Goal: Book appointment/travel/reservation

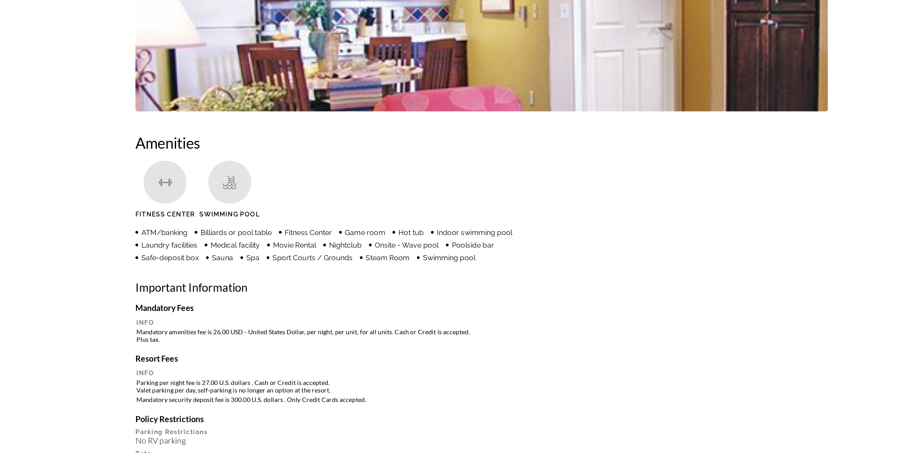
scroll to position [292, 0]
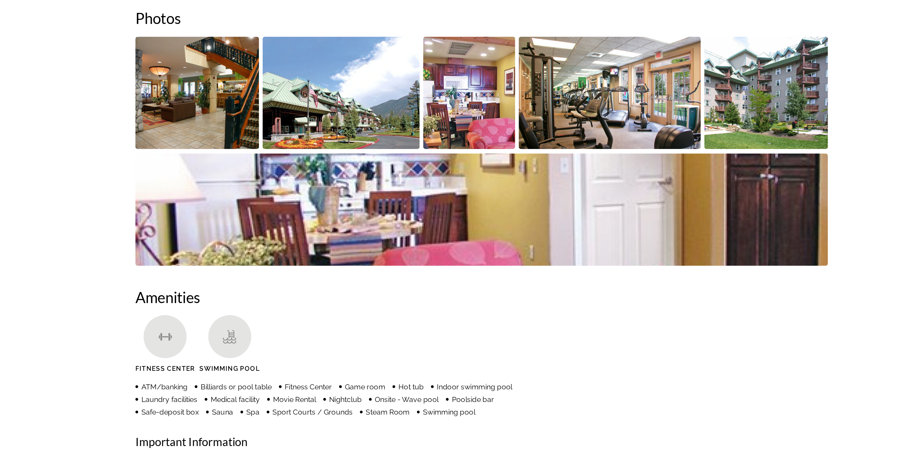
click at [476, 84] on img "Open full-screen image slider" at bounding box center [445, 95] width 64 height 78
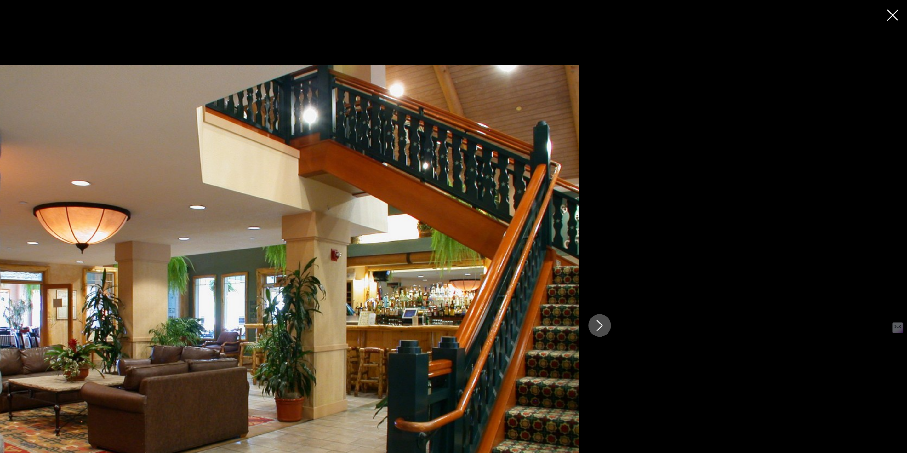
click at [692, 227] on icon "Next image" at bounding box center [693, 227] width 8 height 8
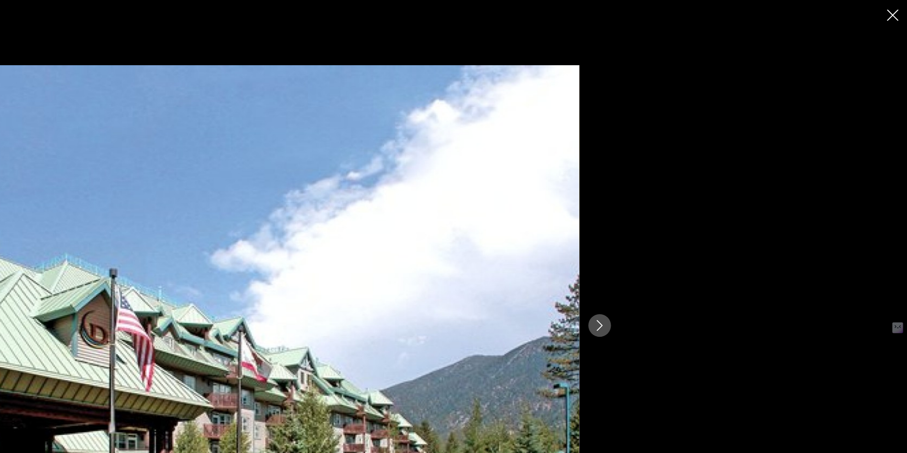
click at [692, 227] on icon "Next image" at bounding box center [693, 227] width 8 height 8
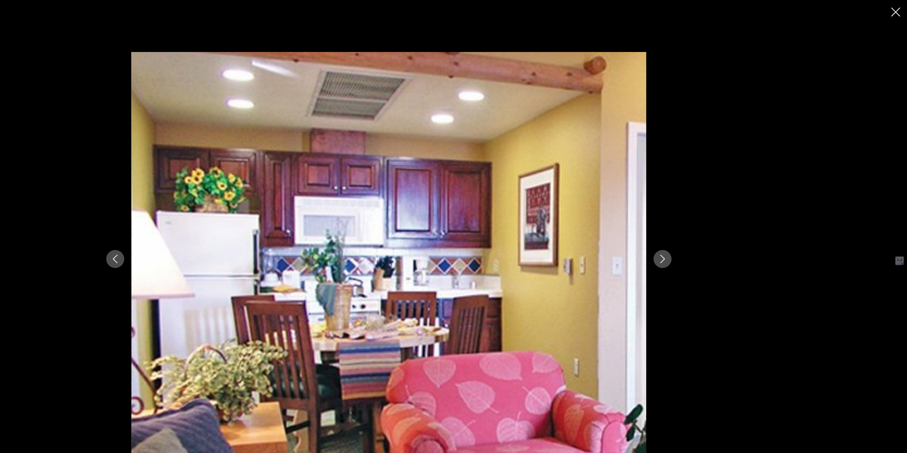
click at [693, 226] on icon "Next image" at bounding box center [693, 227] width 8 height 8
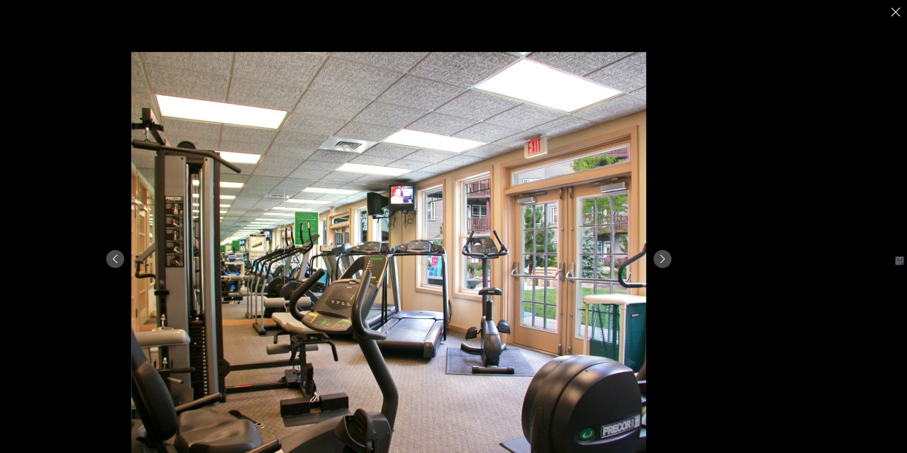
click at [693, 226] on icon "Next image" at bounding box center [693, 227] width 8 height 8
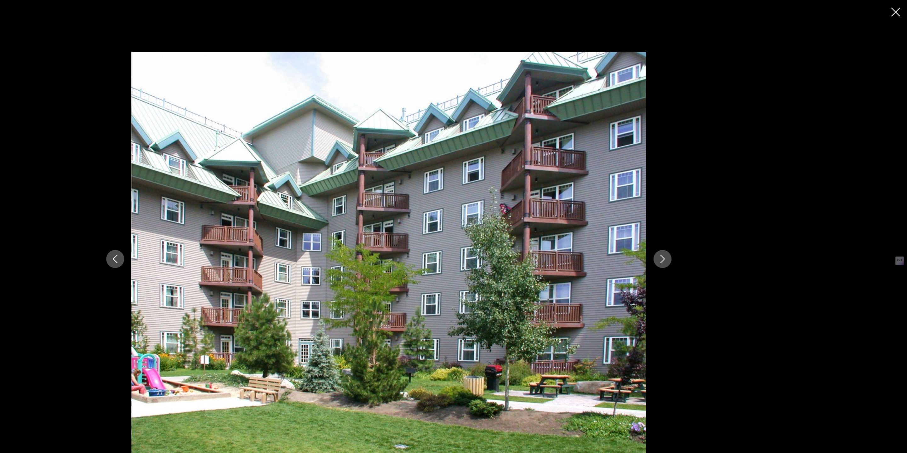
click at [693, 226] on icon "Next image" at bounding box center [693, 227] width 8 height 8
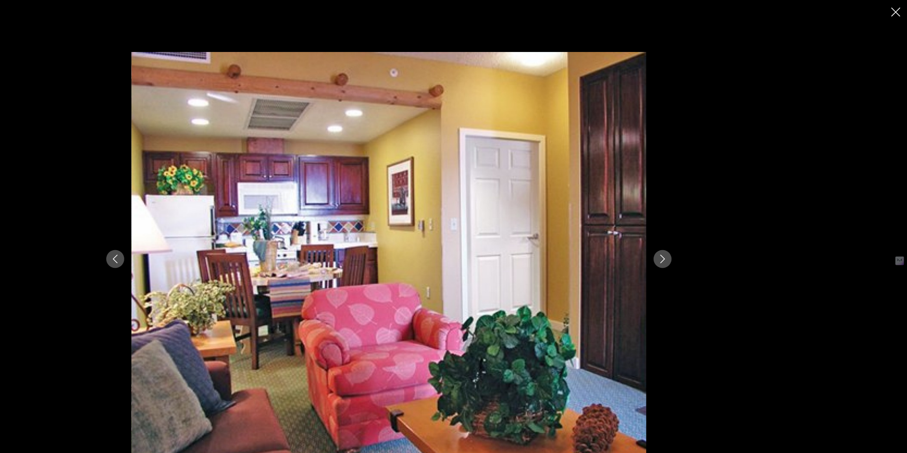
click at [693, 226] on icon "Next image" at bounding box center [693, 227] width 8 height 8
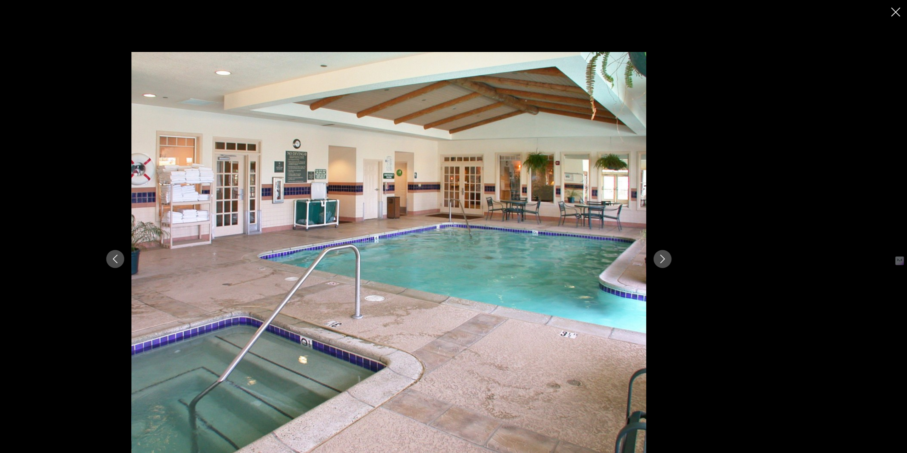
click at [693, 226] on icon "Next image" at bounding box center [693, 227] width 8 height 8
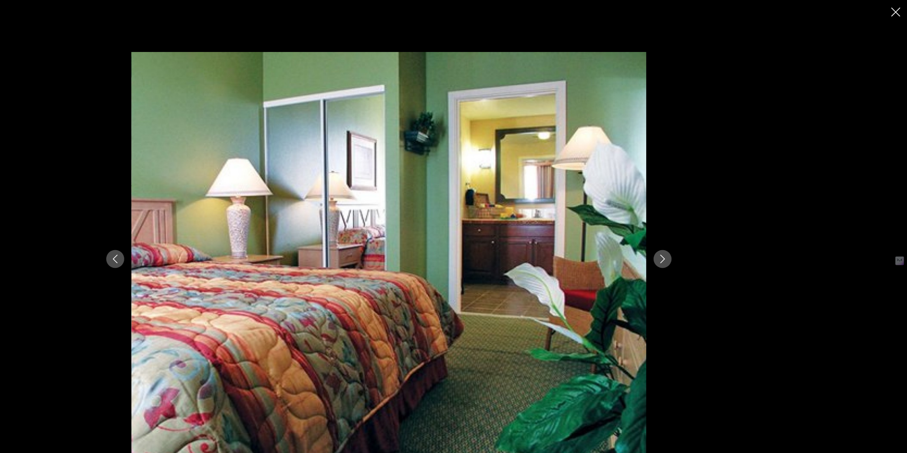
click at [693, 226] on icon "Next image" at bounding box center [693, 227] width 8 height 8
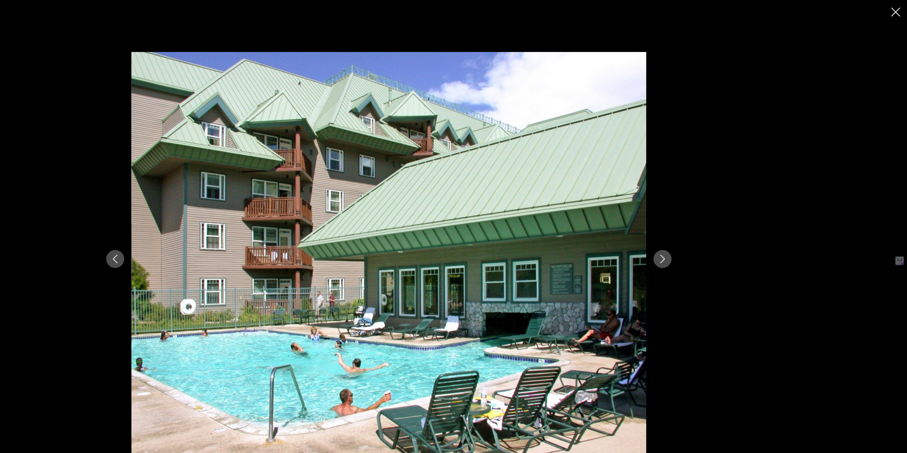
click at [693, 226] on icon "Next image" at bounding box center [693, 227] width 8 height 8
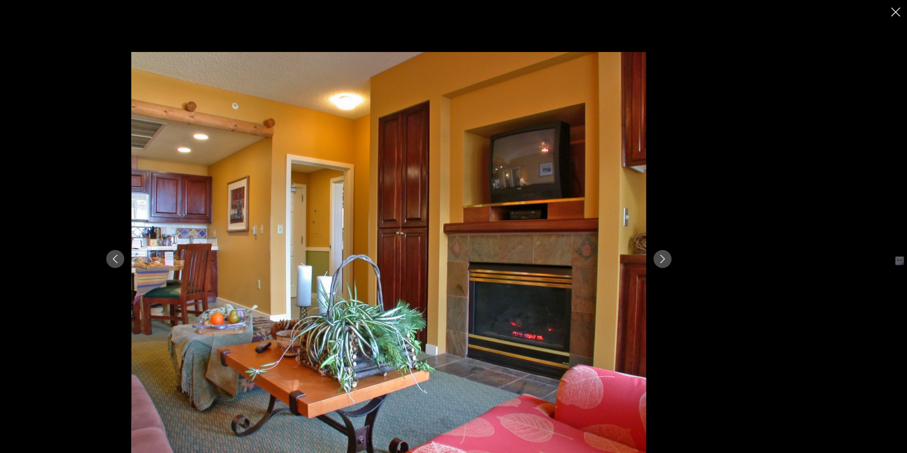
click at [693, 226] on icon "Next image" at bounding box center [693, 227] width 8 height 8
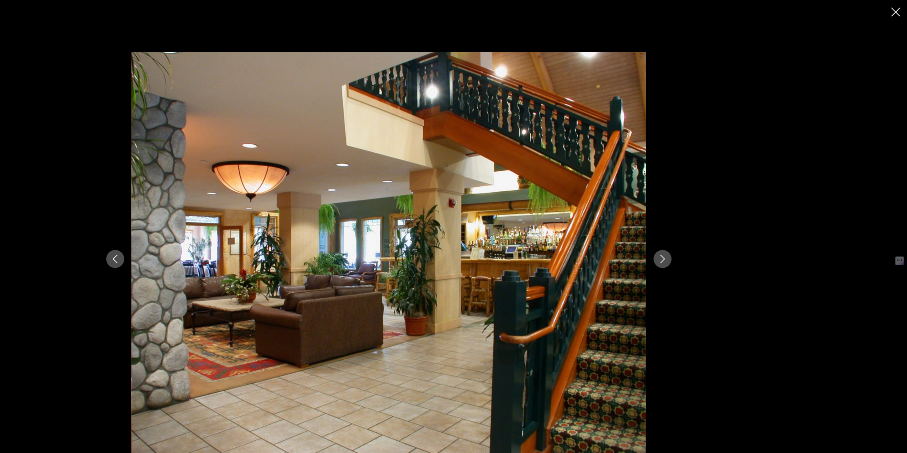
click at [214, 224] on icon "Previous image" at bounding box center [214, 227] width 8 height 8
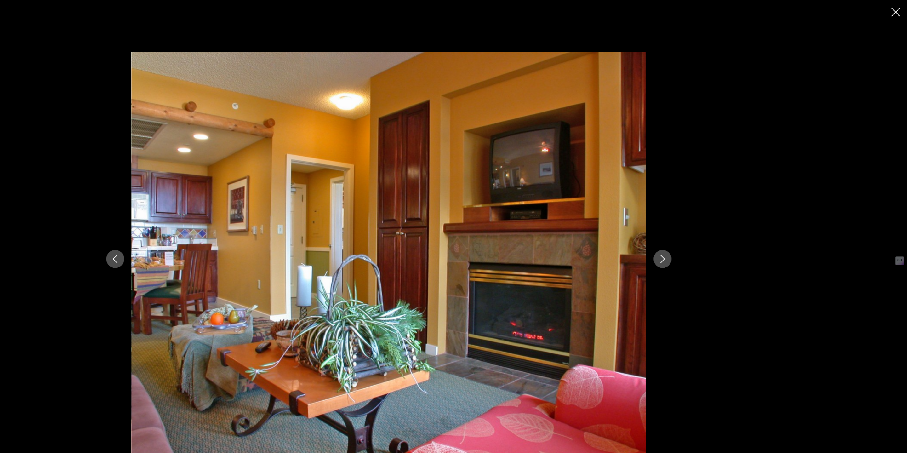
click at [898, 3] on div "prev next" at bounding box center [453, 226] width 907 height 453
click at [898, 7] on icon "Close slideshow" at bounding box center [897, 11] width 8 height 8
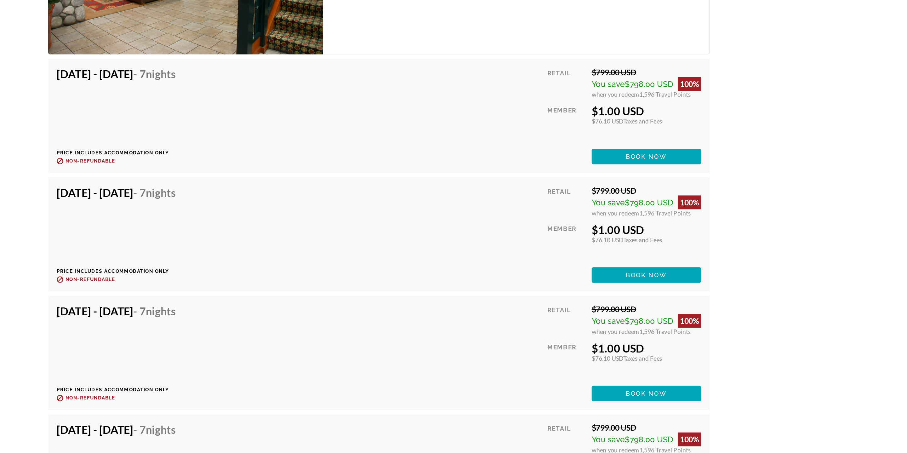
scroll to position [2583, 0]
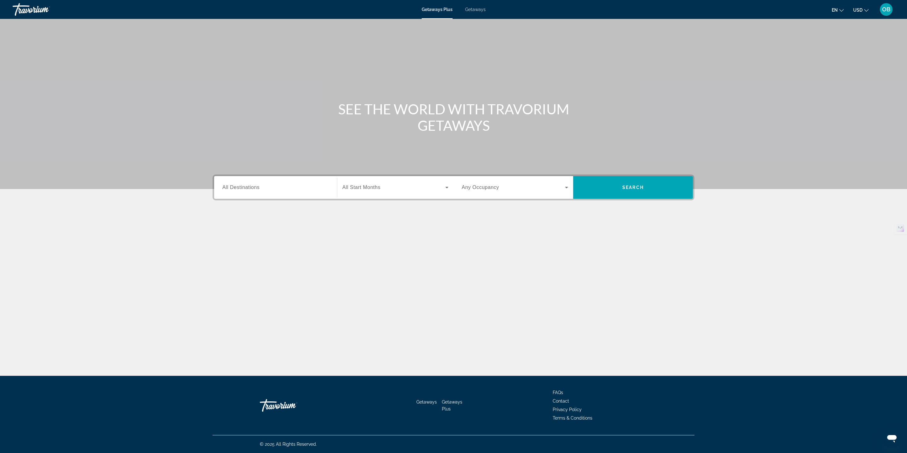
click at [309, 189] on input "Destination All Destinations" at bounding box center [275, 188] width 106 height 8
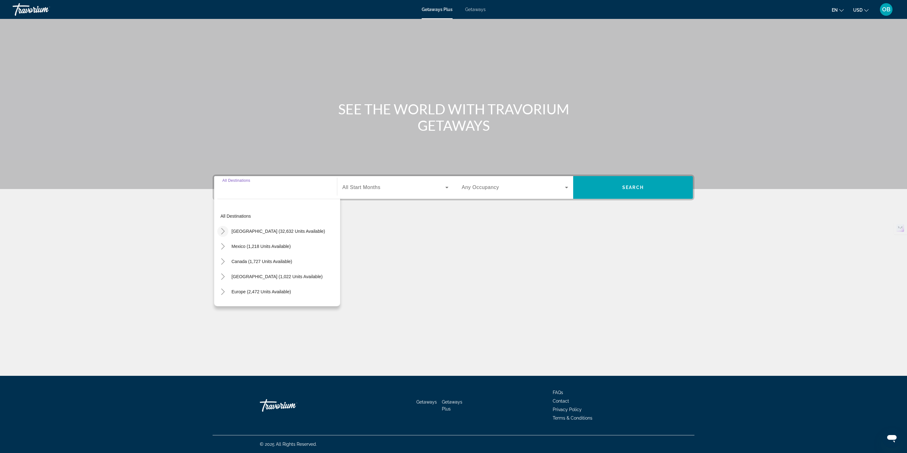
click at [224, 231] on icon "Toggle United States (32,632 units available)" at bounding box center [222, 231] width 3 height 6
click at [269, 255] on span "Search widget" at bounding box center [273, 258] width 76 height 15
type input "**********"
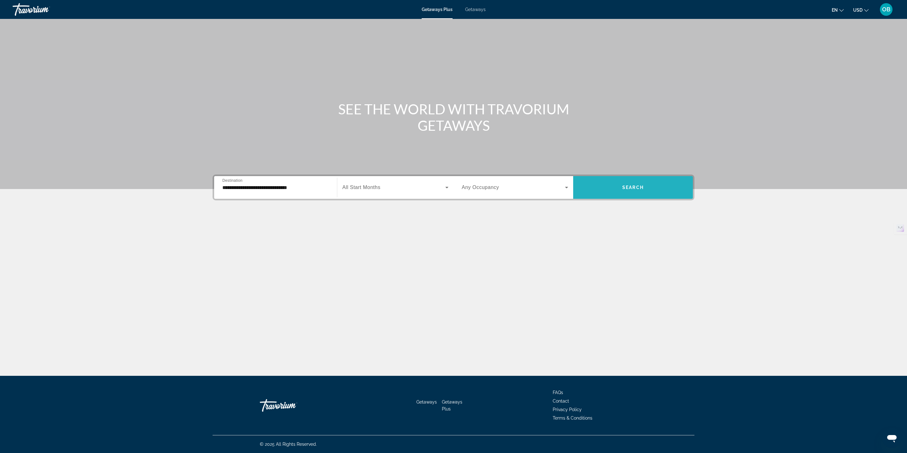
click at [637, 191] on span "Search widget" at bounding box center [633, 187] width 120 height 15
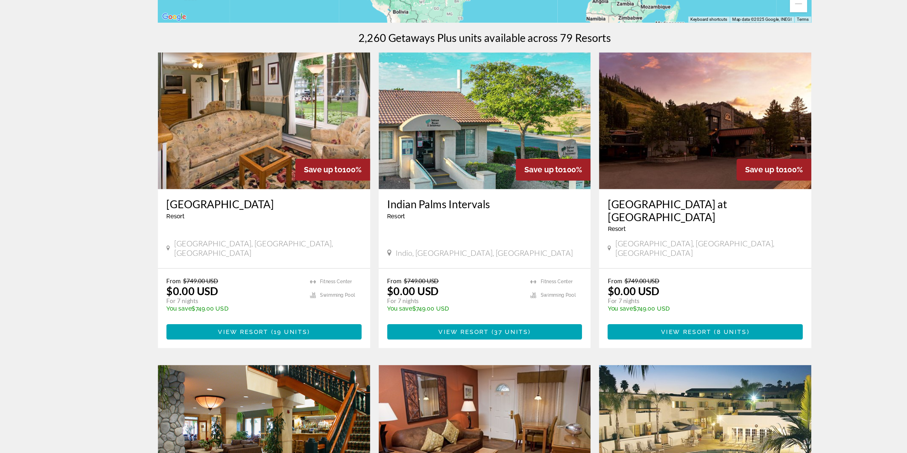
scroll to position [98, 0]
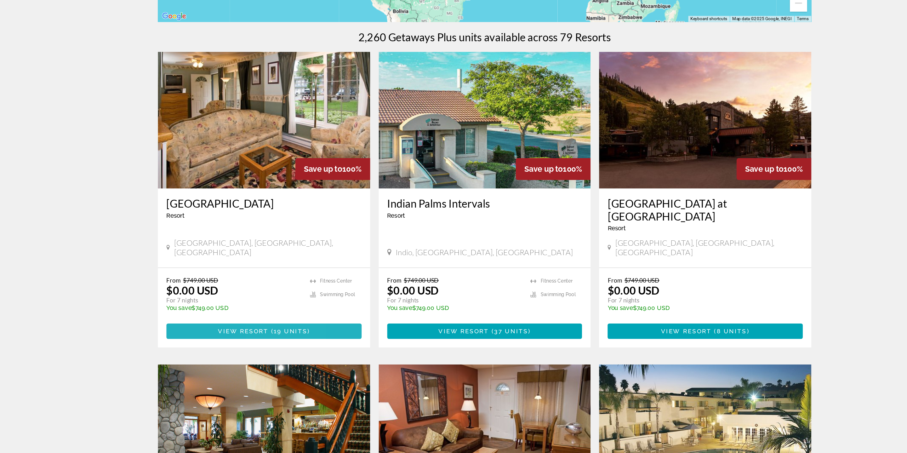
click at [295, 356] on span "Main content" at bounding box center [291, 363] width 144 height 15
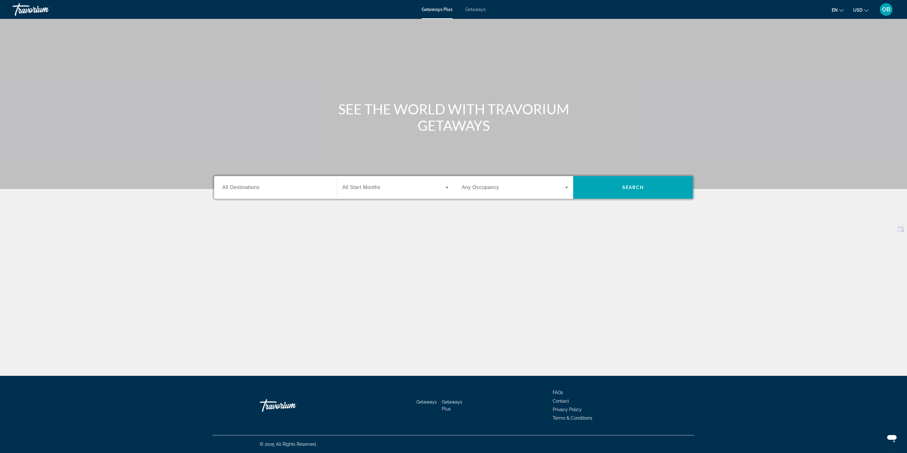
click at [274, 186] on input "Destination All Destinations" at bounding box center [275, 188] width 106 height 8
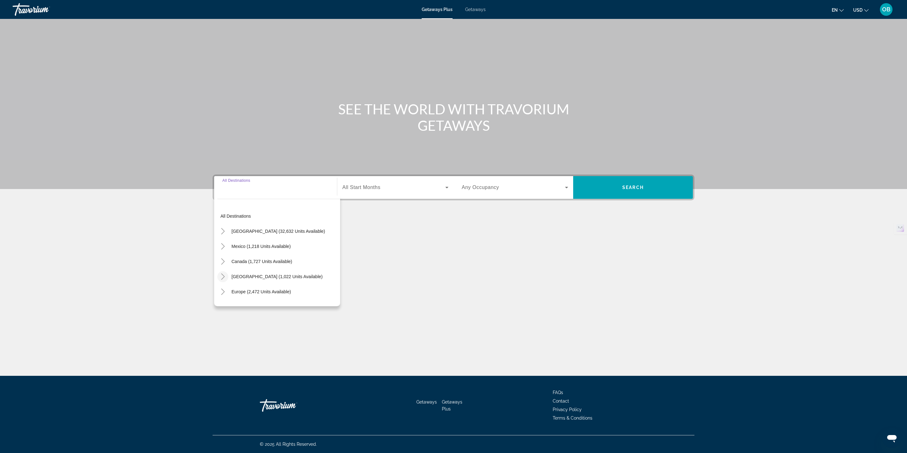
click at [223, 273] on icon "Toggle Caribbean & Atlantic Islands (1,022 units available)" at bounding box center [223, 276] width 6 height 6
click at [223, 231] on icon "Toggle United States (32,632 units available)" at bounding box center [223, 231] width 6 height 6
click at [263, 257] on span "California (2,265 units available)" at bounding box center [273, 258] width 70 height 5
type input "**********"
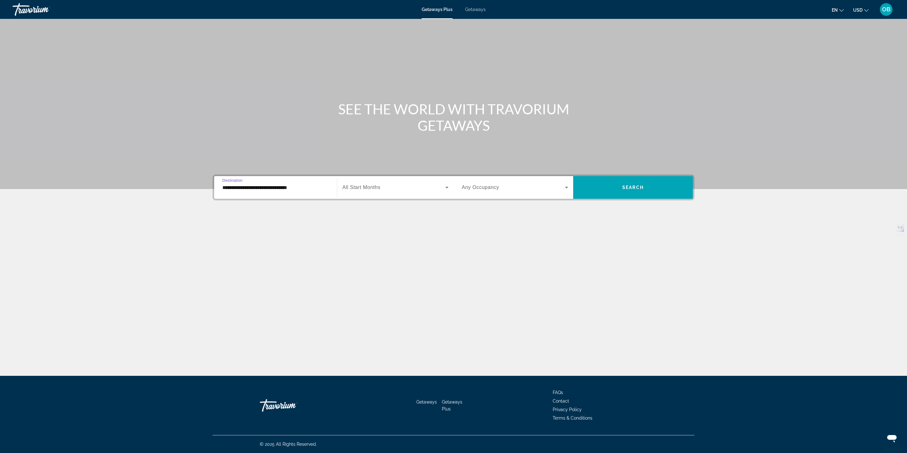
click at [369, 190] on span "All Start Months" at bounding box center [361, 187] width 38 height 5
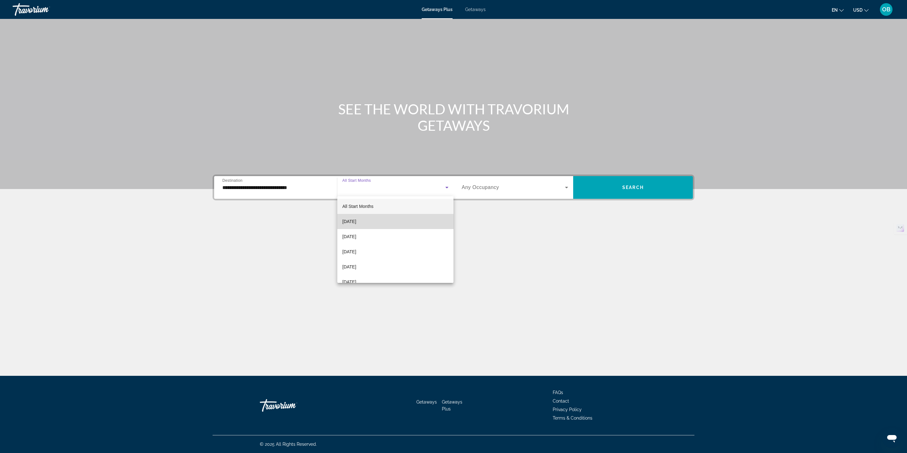
click at [356, 222] on span "September 2025" at bounding box center [349, 222] width 14 height 8
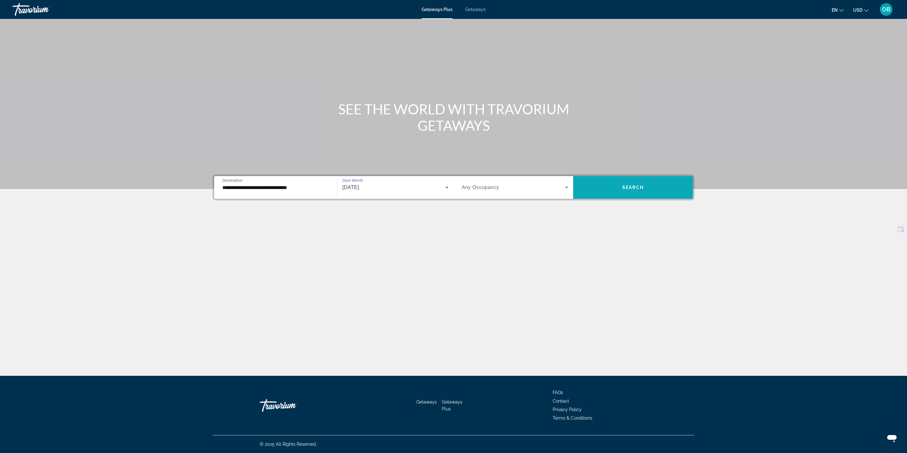
click at [622, 190] on span "Search widget" at bounding box center [633, 187] width 120 height 15
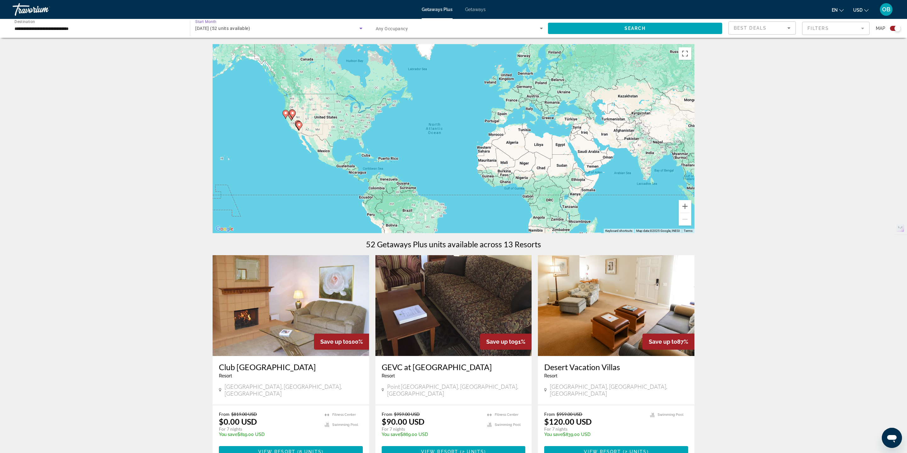
click at [226, 28] on span "September 2025 (52 units available)" at bounding box center [222, 28] width 55 height 5
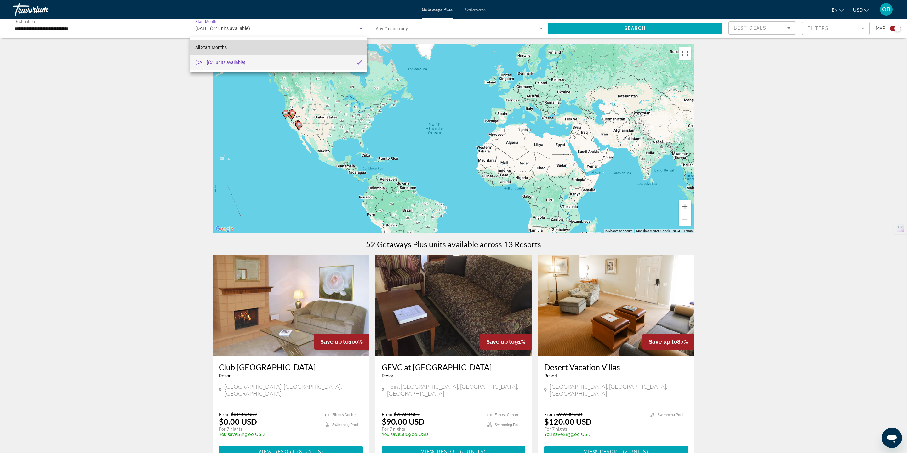
click at [227, 48] on span "All Start Months" at bounding box center [211, 47] width 32 height 5
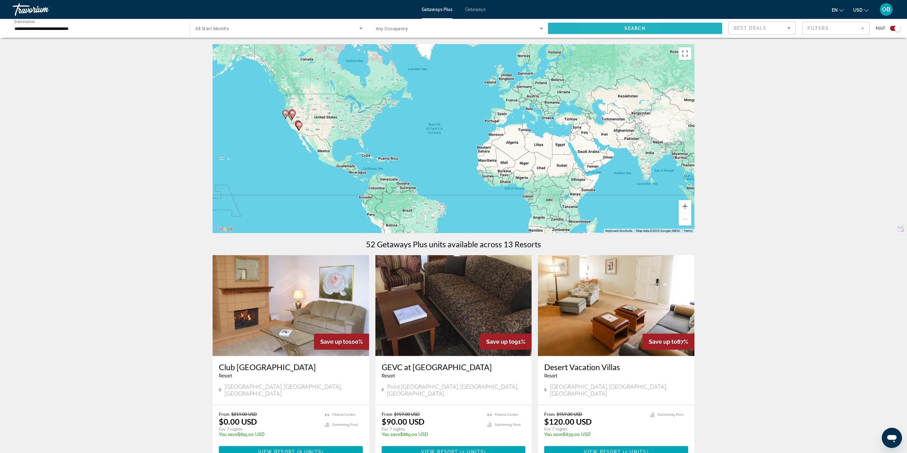
click at [611, 32] on span "Search widget" at bounding box center [635, 28] width 174 height 15
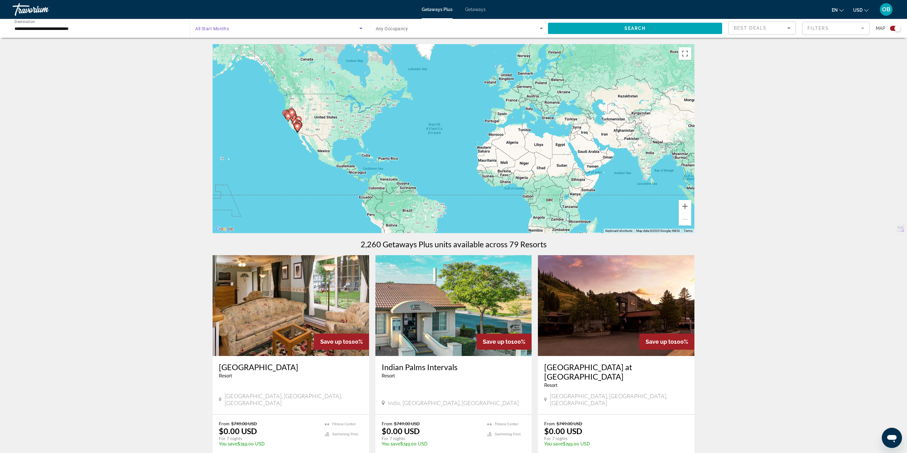
click at [234, 27] on span "Search widget" at bounding box center [277, 29] width 164 height 8
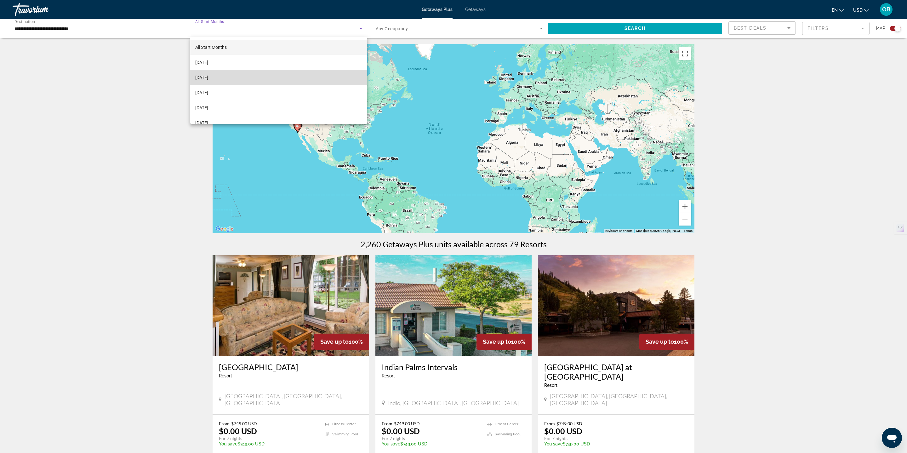
click at [223, 75] on mat-option "October 2025" at bounding box center [278, 77] width 177 height 15
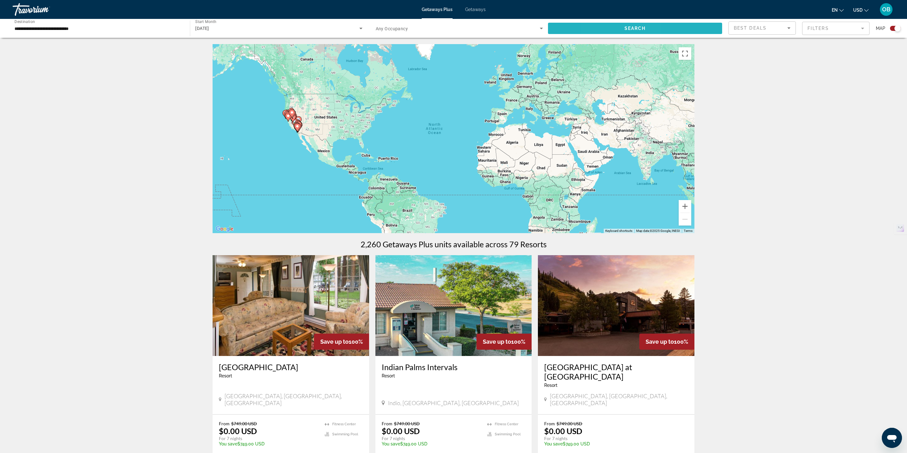
click at [612, 24] on span "Search widget" at bounding box center [635, 28] width 174 height 15
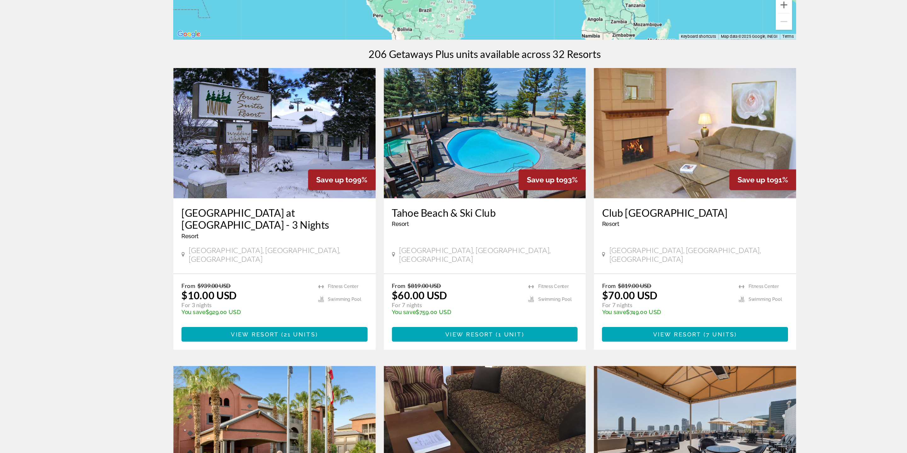
scroll to position [100, 0]
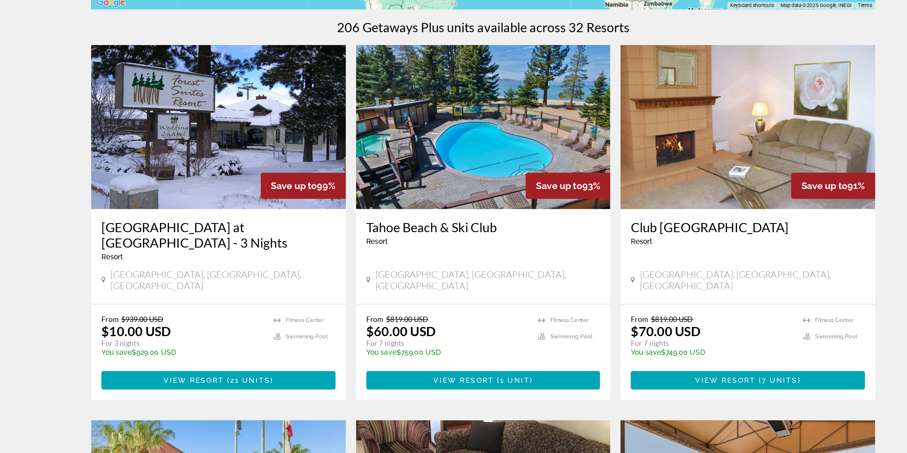
click at [458, 224] on img "Main content" at bounding box center [454, 205] width 157 height 101
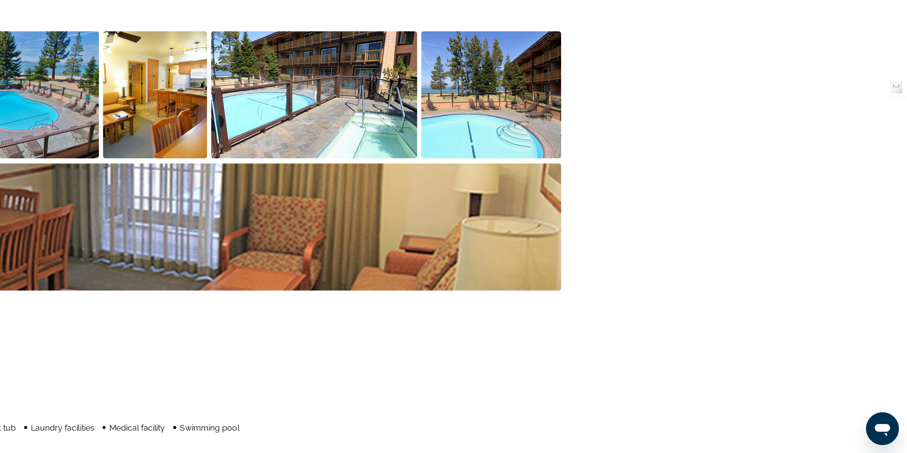
click at [417, 233] on img "Open full-screen image slider" at bounding box center [445, 233] width 64 height 78
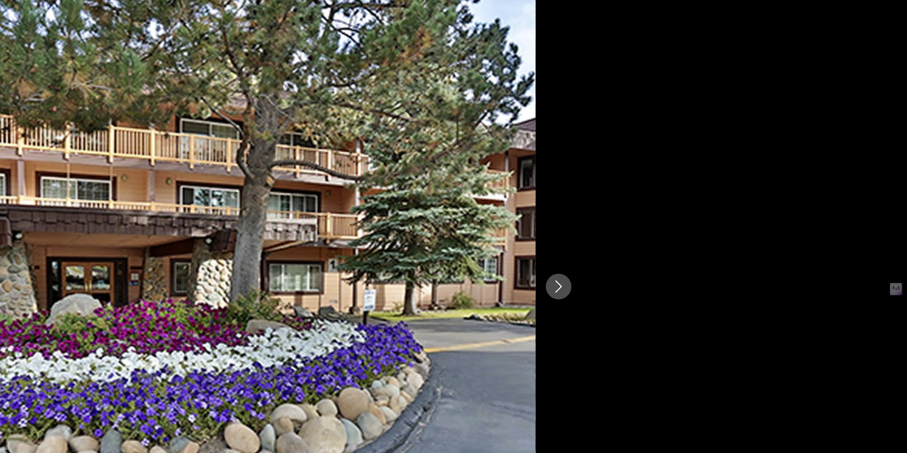
click at [693, 226] on icon "Next image" at bounding box center [693, 227] width 8 height 8
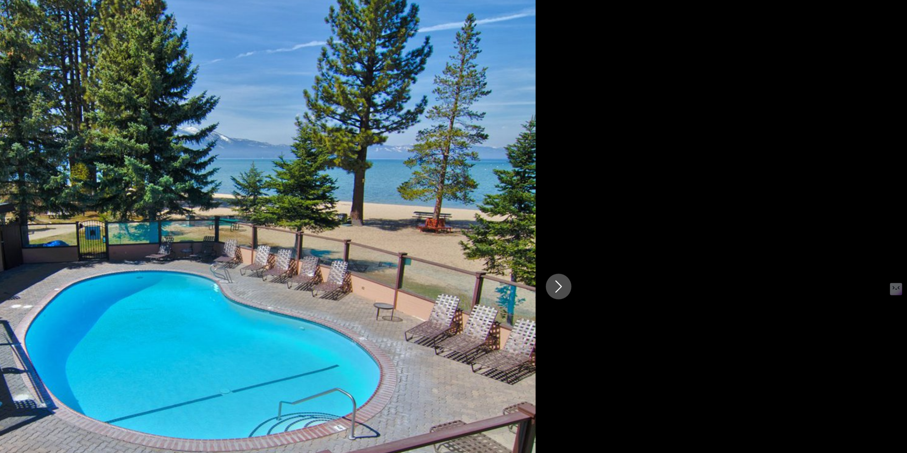
click at [693, 226] on icon "Next image" at bounding box center [693, 227] width 8 height 8
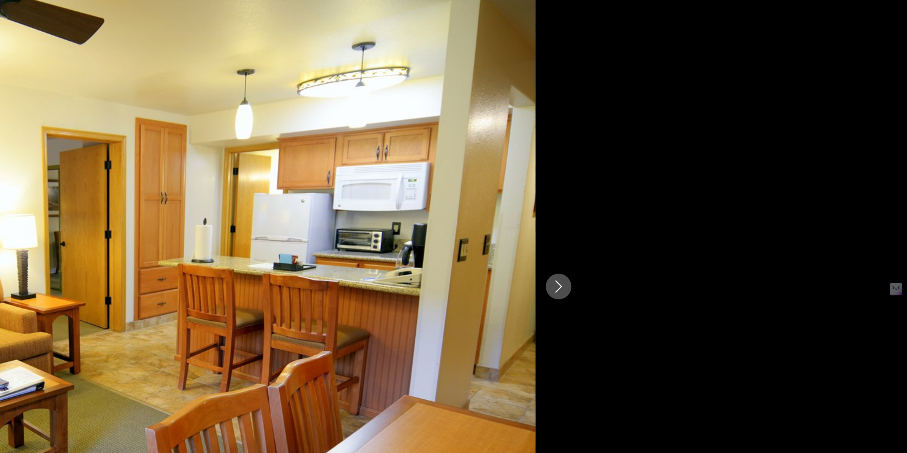
click at [693, 226] on icon "Next image" at bounding box center [693, 227] width 8 height 8
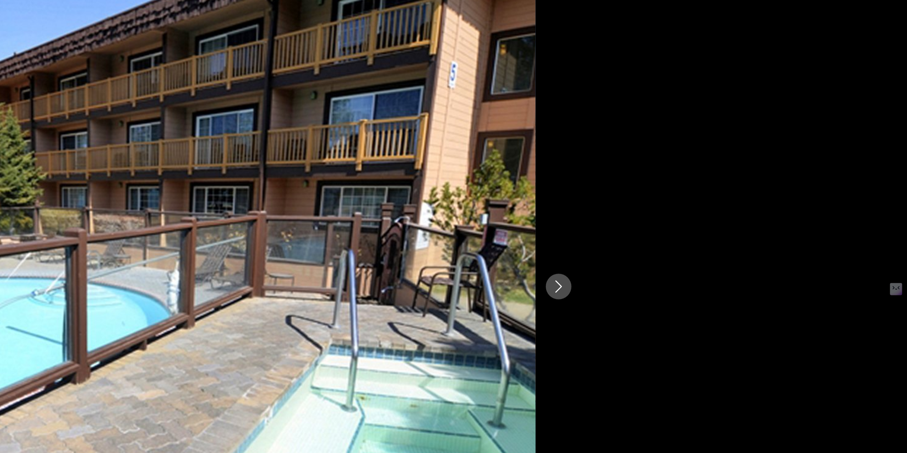
click at [693, 226] on icon "Next image" at bounding box center [693, 227] width 8 height 8
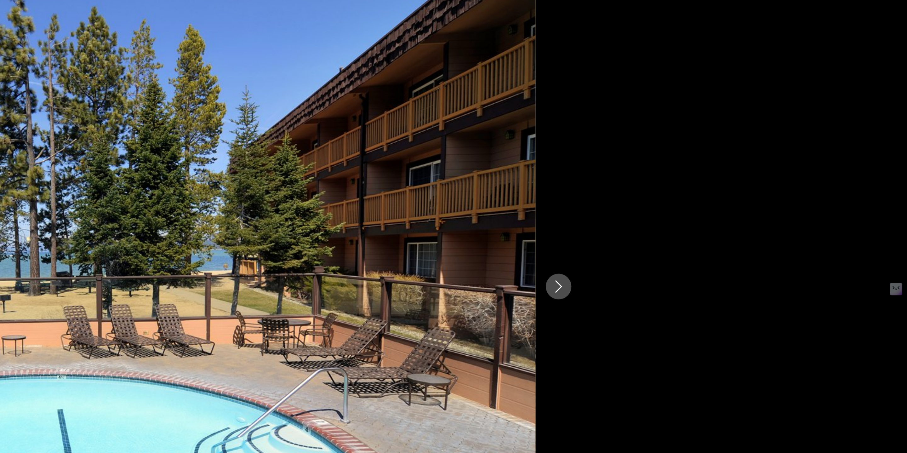
click at [693, 226] on icon "Next image" at bounding box center [693, 227] width 8 height 8
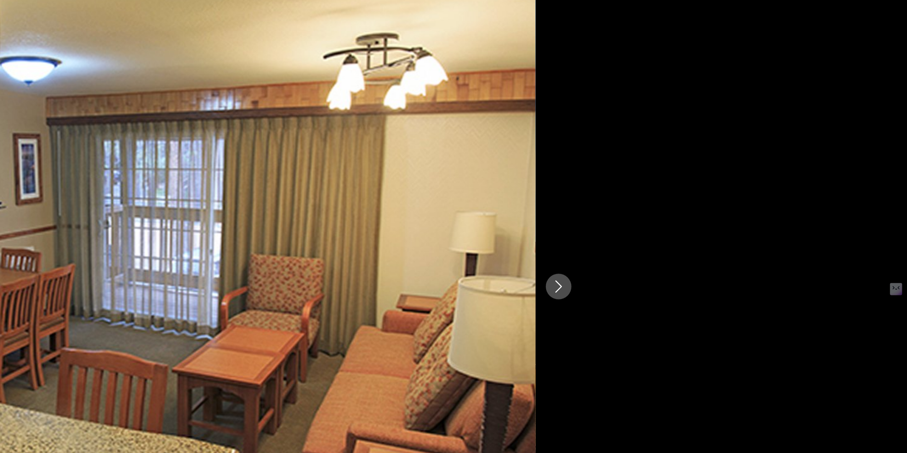
click at [693, 226] on icon "Next image" at bounding box center [693, 227] width 8 height 8
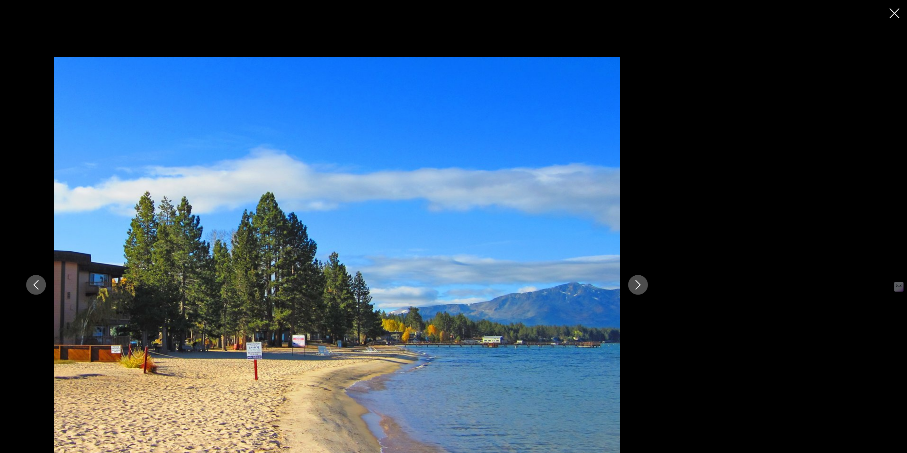
click at [696, 223] on icon "Next image" at bounding box center [693, 227] width 8 height 8
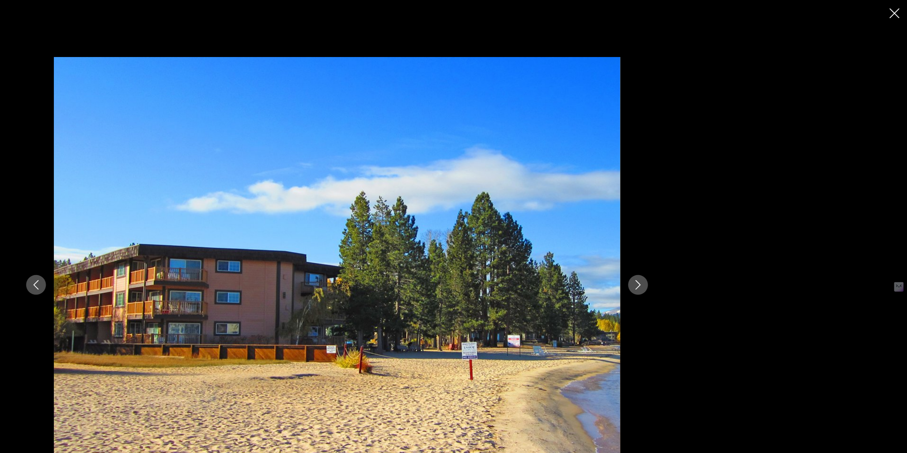
click at [896, 13] on icon "Close slideshow" at bounding box center [897, 11] width 8 height 8
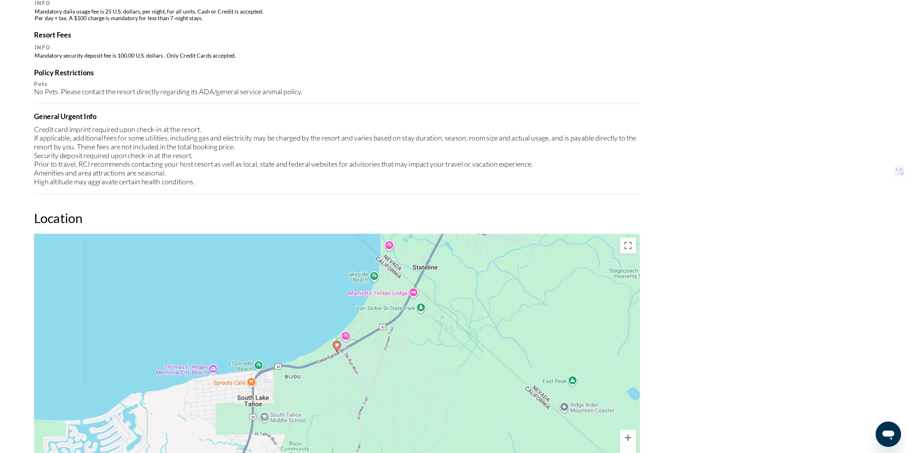
scroll to position [533, 0]
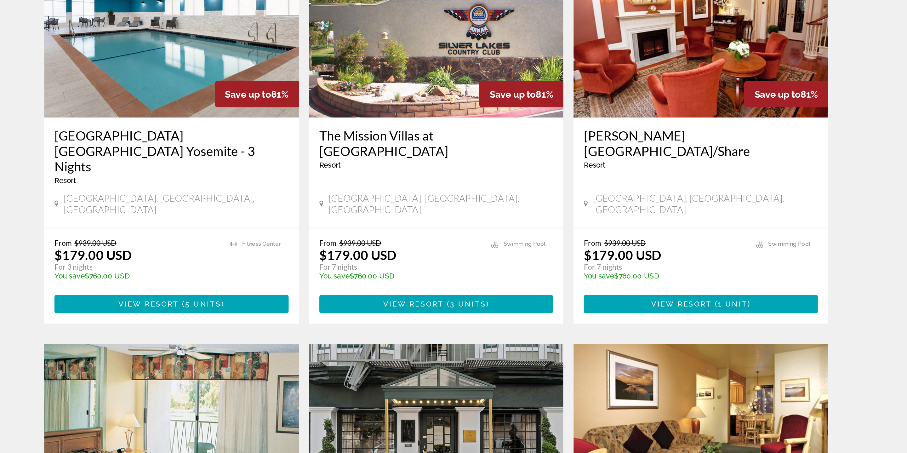
scroll to position [560, 0]
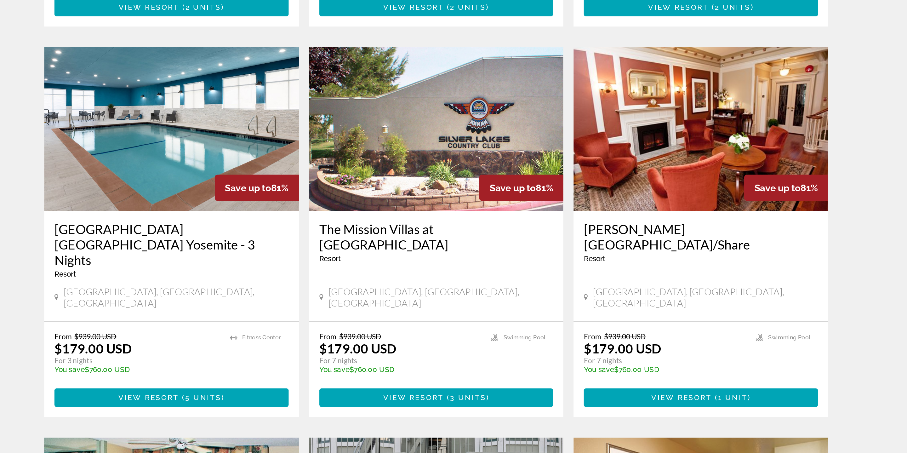
click at [299, 187] on img "Main content" at bounding box center [291, 196] width 157 height 101
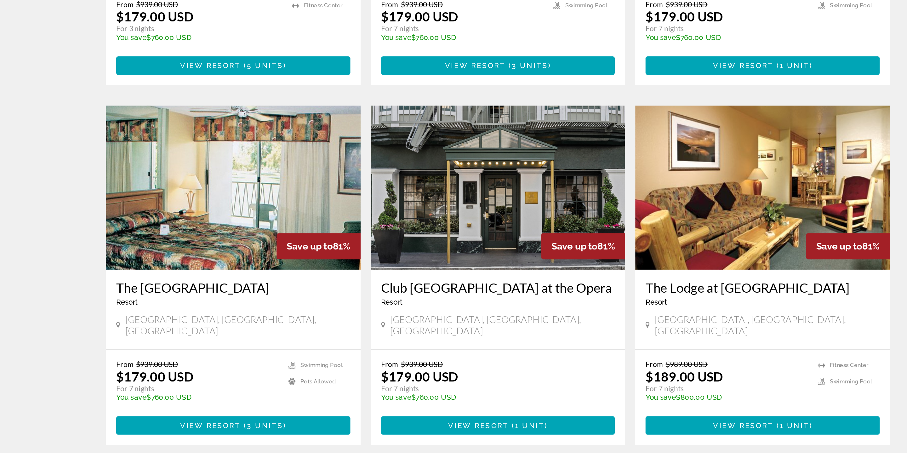
scroll to position [727, 0]
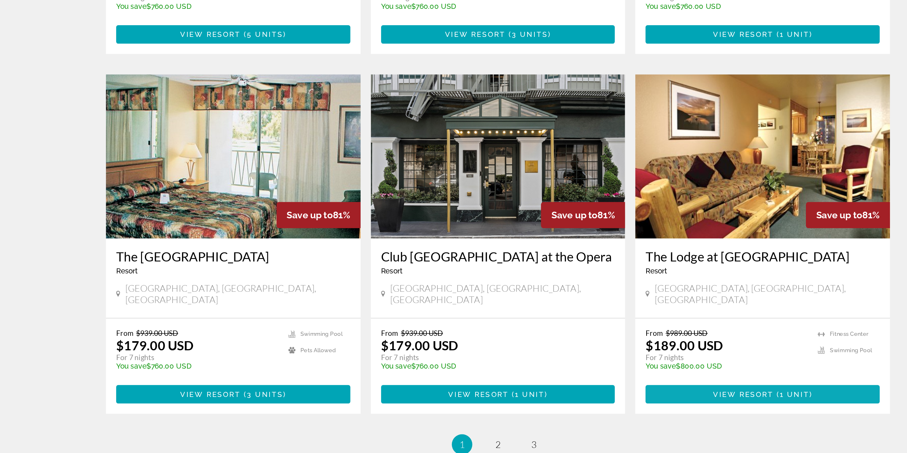
click at [585, 409] on span "Main content" at bounding box center [616, 416] width 144 height 15
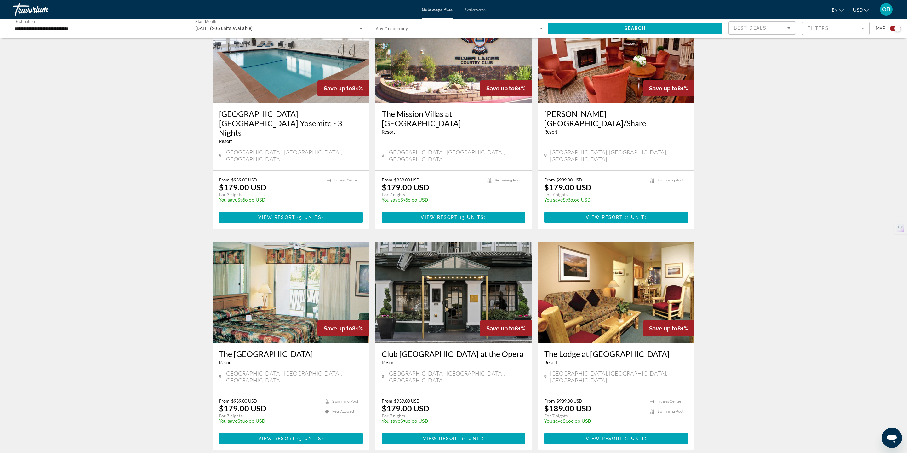
scroll to position [780, 0]
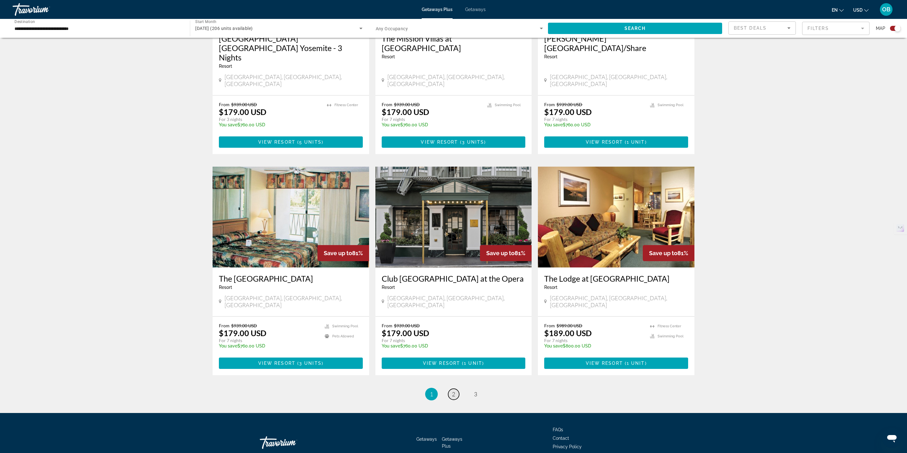
click at [452, 391] on span "2" at bounding box center [453, 394] width 3 height 7
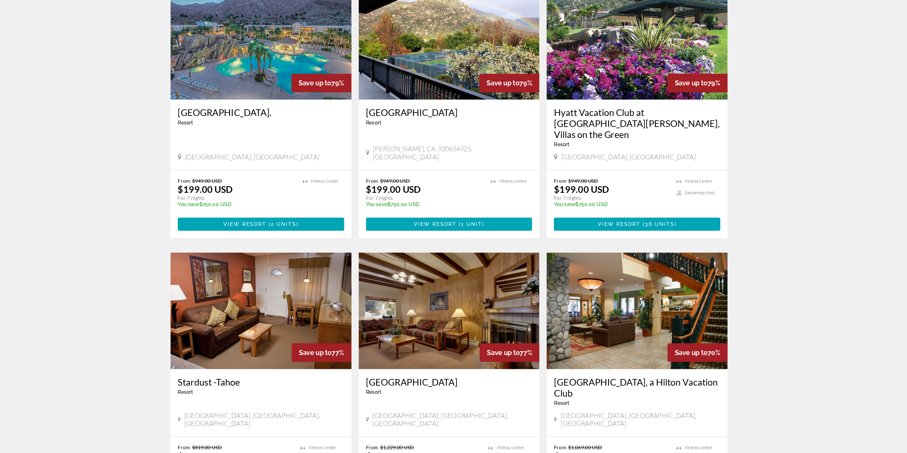
scroll to position [771, 0]
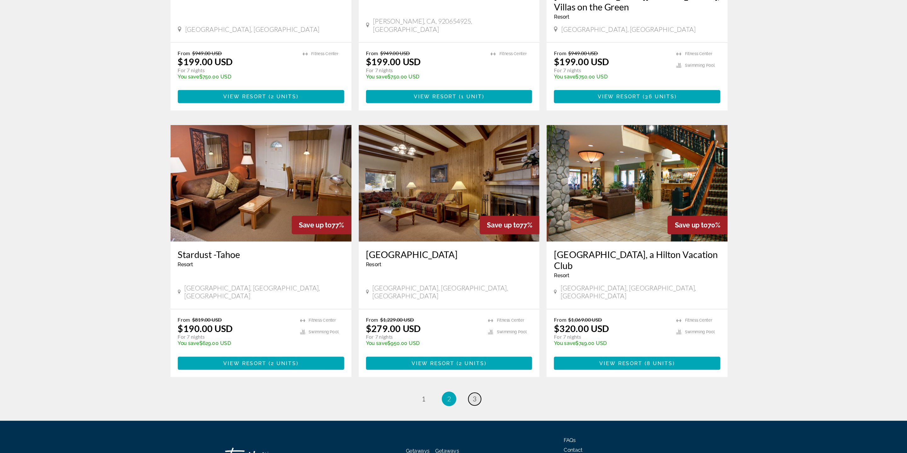
click at [472, 401] on link "page 3" at bounding box center [475, 406] width 11 height 11
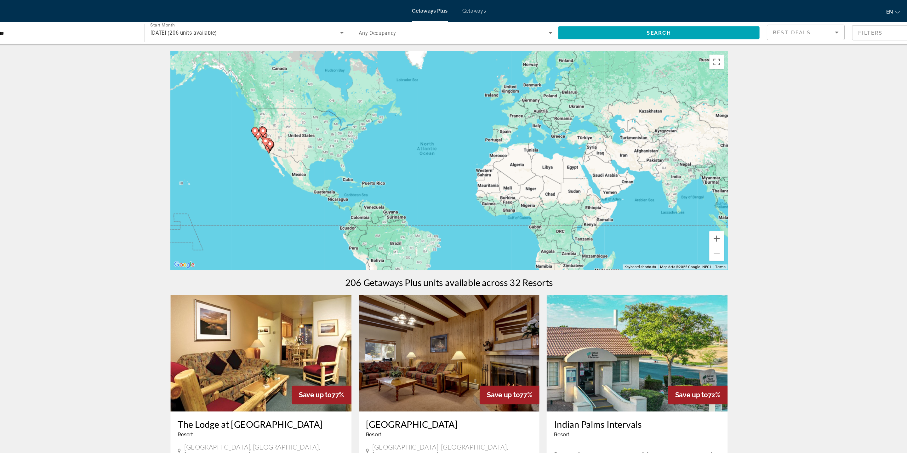
click at [245, 30] on span "October 2025 (206 units available)" at bounding box center [223, 28] width 57 height 5
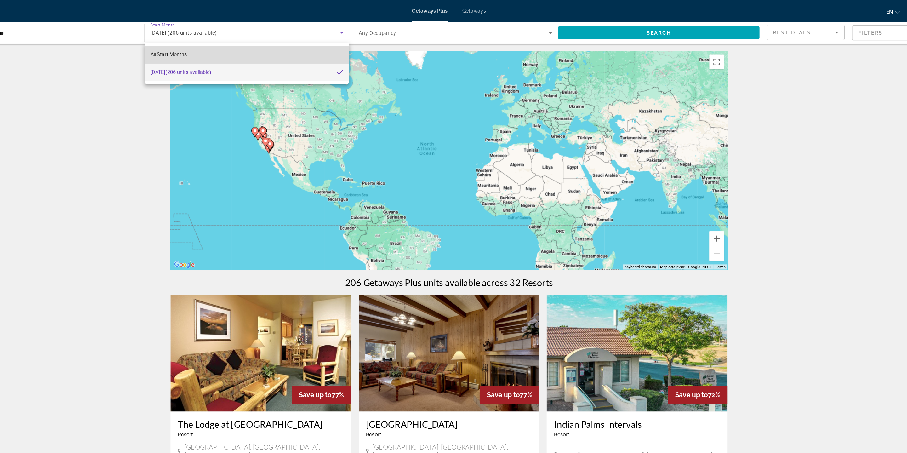
click at [242, 46] on mat-option "All Start Months" at bounding box center [278, 47] width 177 height 15
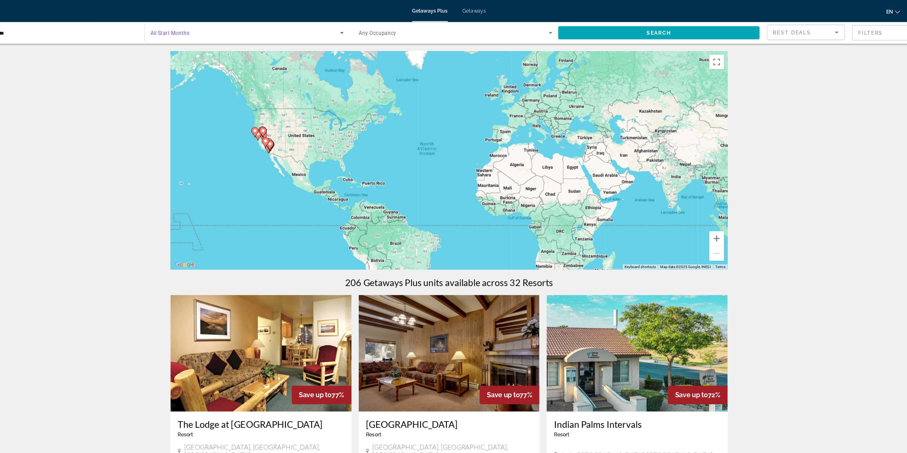
click at [254, 32] on div "Search widget" at bounding box center [278, 29] width 167 height 18
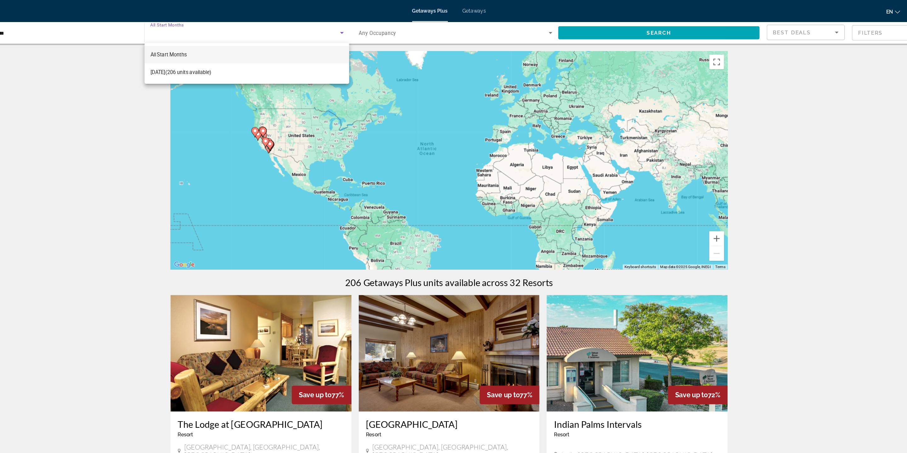
click at [604, 27] on div at bounding box center [453, 226] width 907 height 453
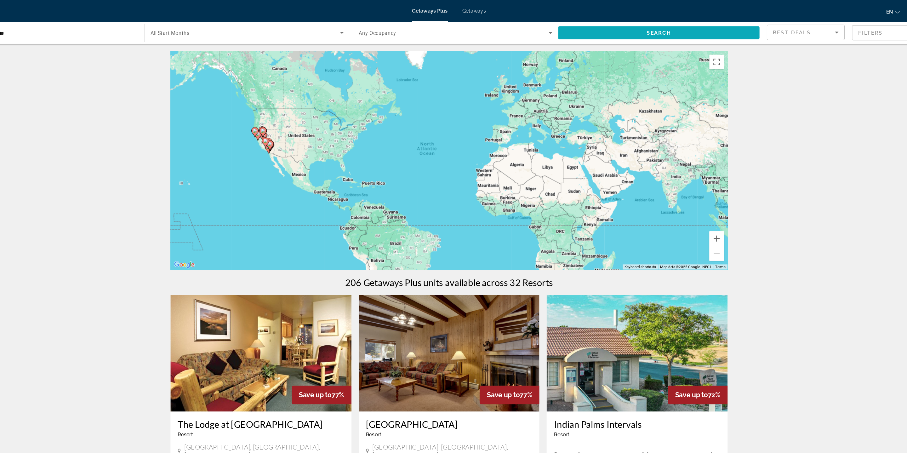
click at [586, 26] on span "Search widget" at bounding box center [635, 28] width 174 height 15
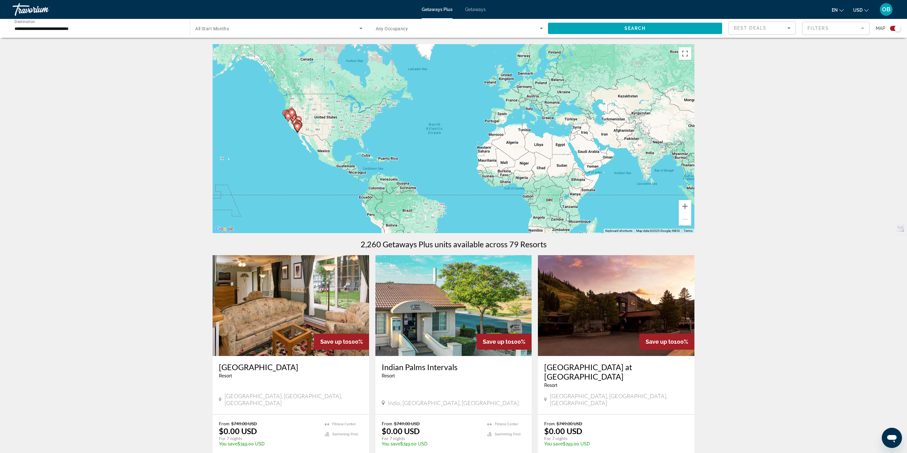
click at [295, 120] on gmp-advanced-marker "Main content" at bounding box center [293, 117] width 6 height 9
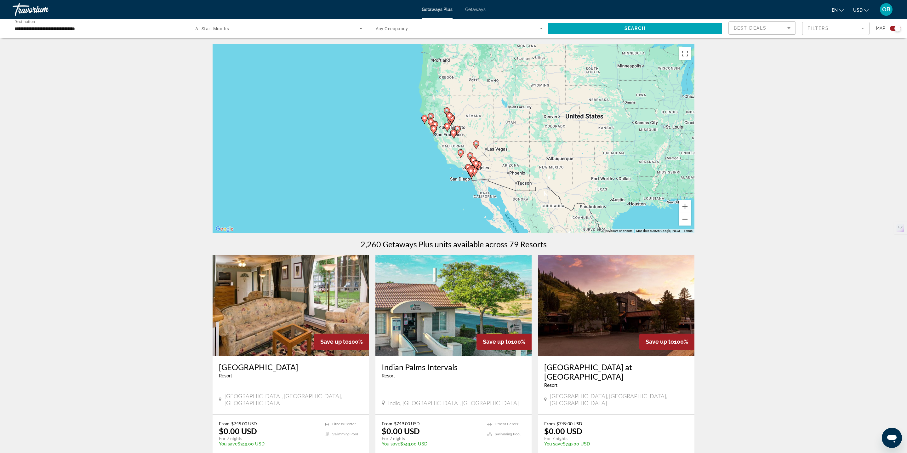
click at [438, 126] on div "To activate drag with keyboard, press Alt + Enter. Once in keyboard drag state,…" at bounding box center [454, 138] width 482 height 189
click at [426, 117] on image "Main content" at bounding box center [425, 118] width 4 height 4
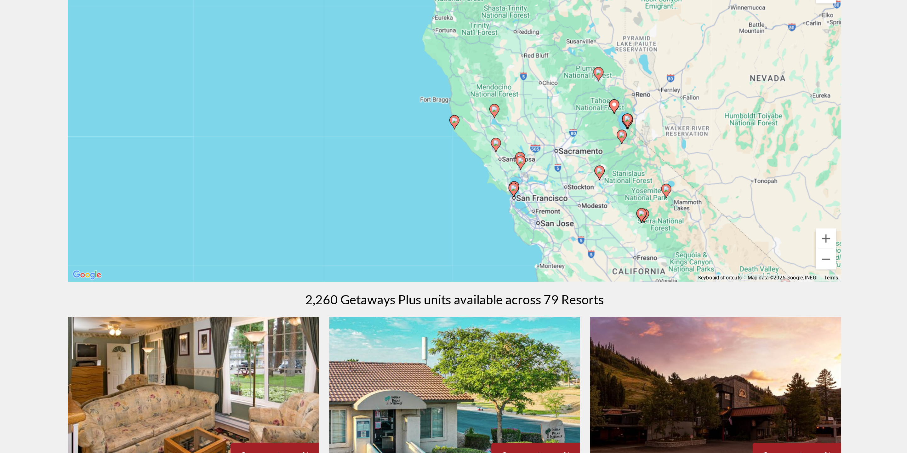
click at [453, 133] on image "Main content" at bounding box center [454, 133] width 4 height 4
type input "**********"
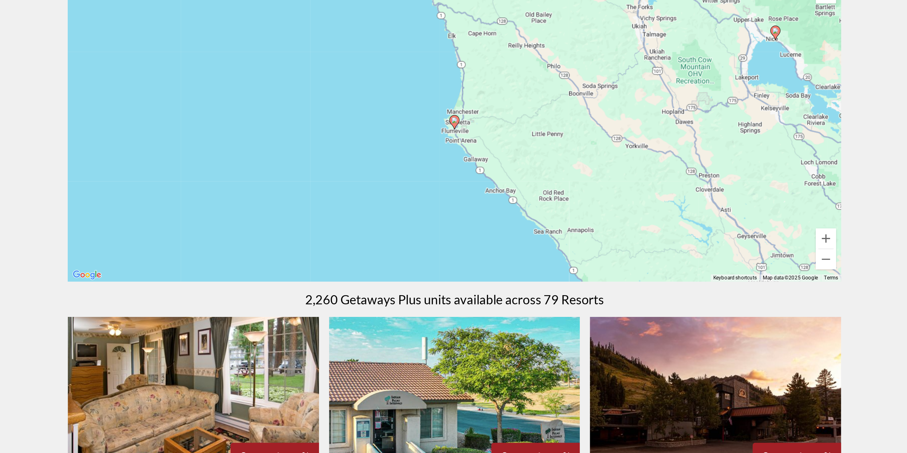
click at [454, 133] on image "Main content" at bounding box center [454, 133] width 4 height 4
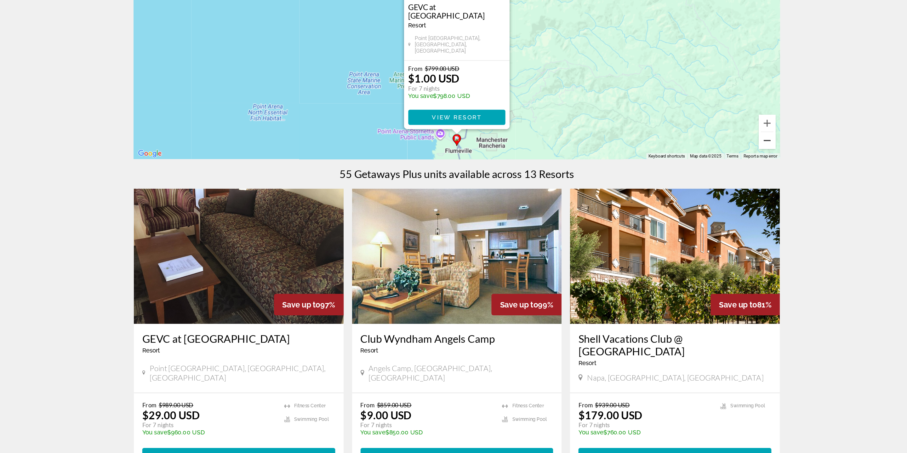
click at [686, 221] on button "Zoom out" at bounding box center [685, 219] width 13 height 13
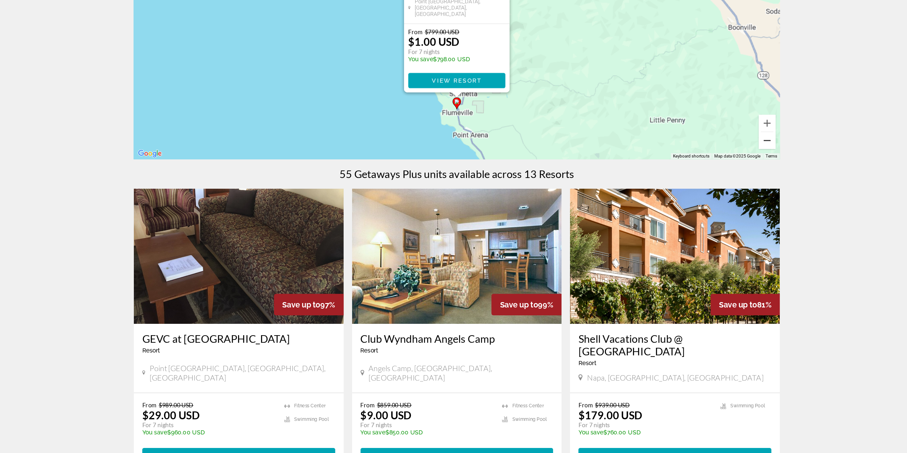
click at [686, 221] on button "Zoom out" at bounding box center [685, 219] width 13 height 13
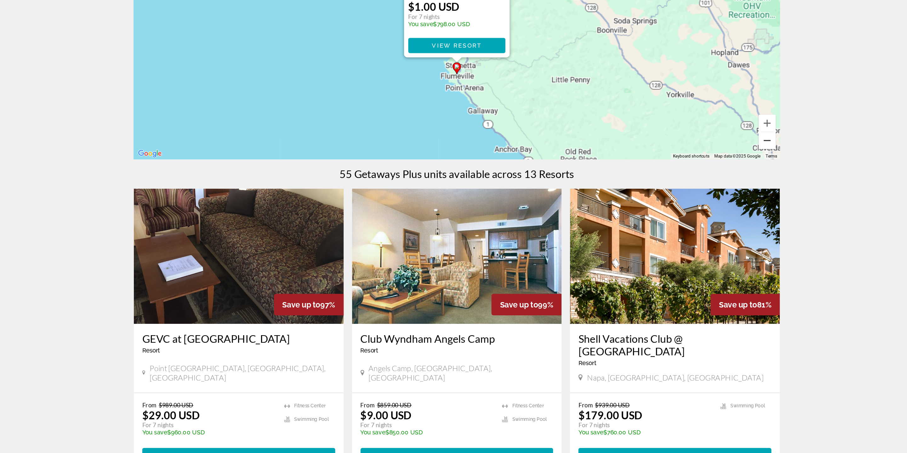
click at [686, 221] on button "Zoom out" at bounding box center [685, 219] width 13 height 13
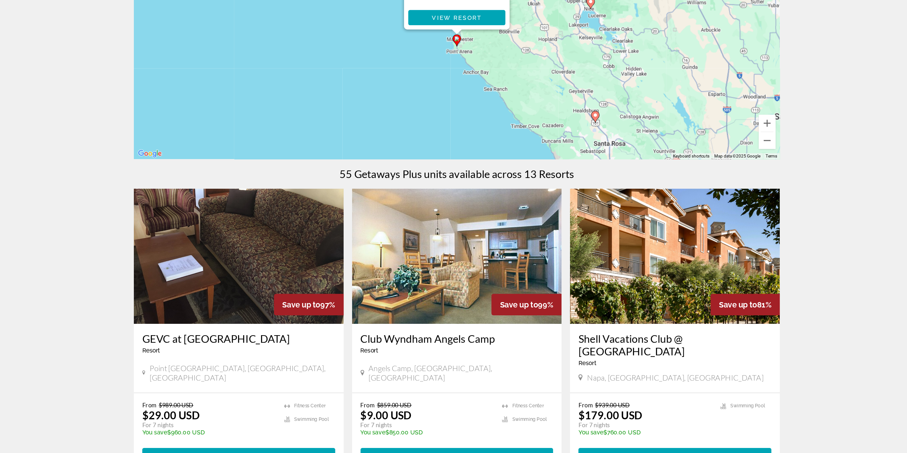
click at [559, 202] on image "Main content" at bounding box center [557, 200] width 4 height 4
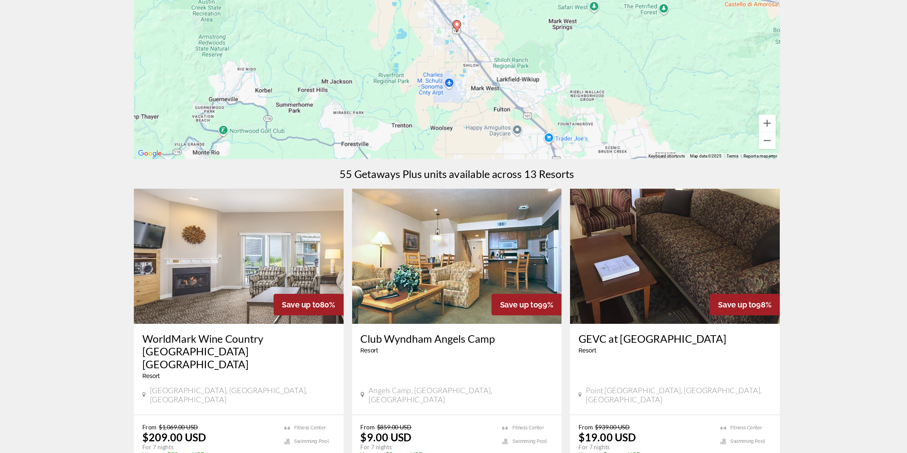
click at [452, 132] on image "Main content" at bounding box center [454, 133] width 4 height 4
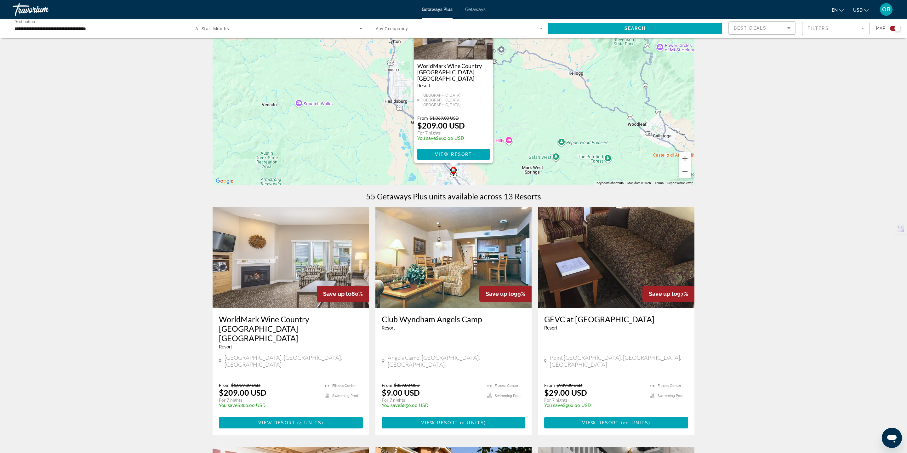
scroll to position [49, 0]
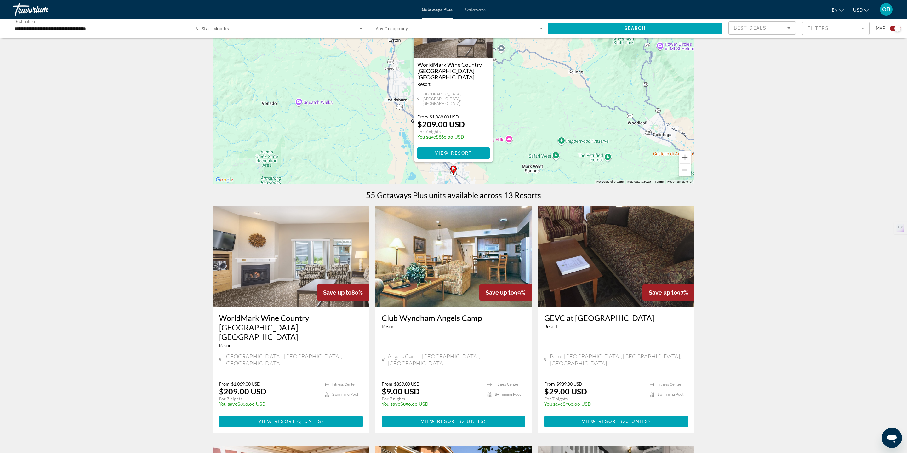
click at [685, 175] on button "Zoom out" at bounding box center [685, 170] width 13 height 13
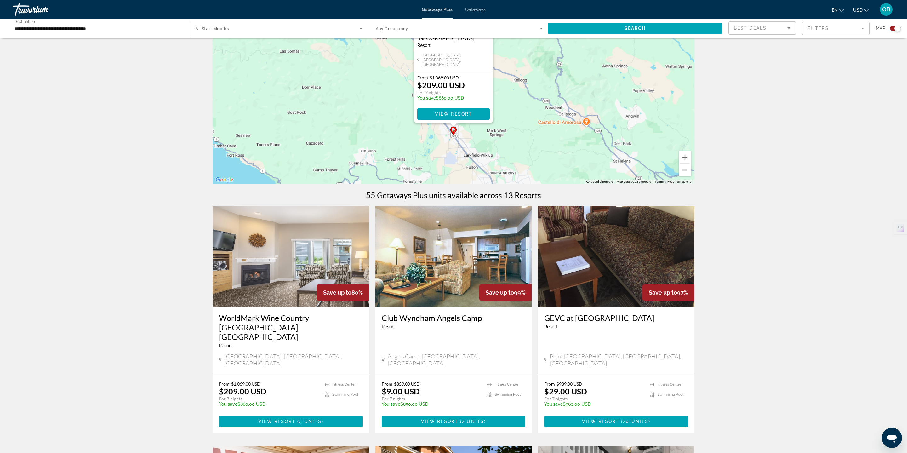
click at [685, 175] on button "Zoom out" at bounding box center [685, 170] width 13 height 13
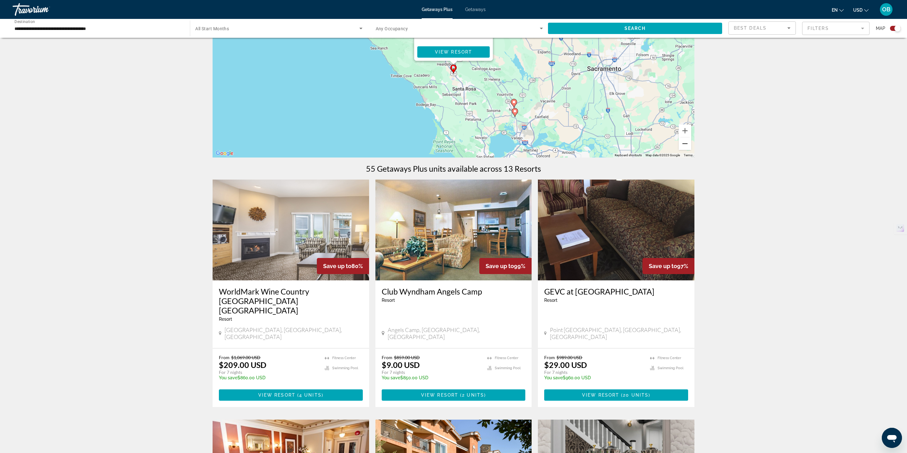
scroll to position [79, 0]
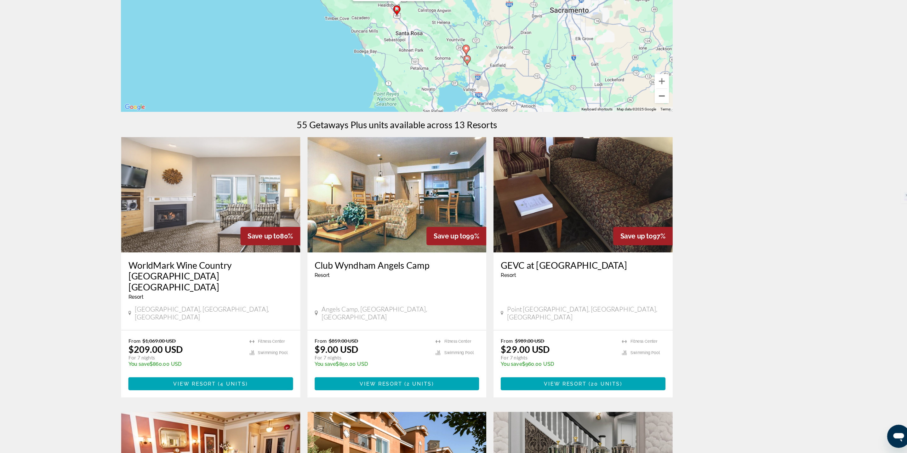
click at [683, 140] on button "Zoom out" at bounding box center [685, 140] width 13 height 13
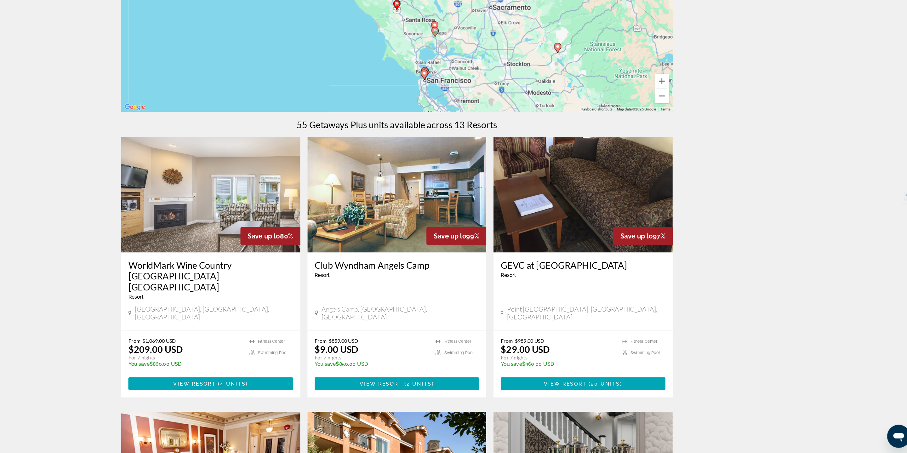
click at [683, 140] on button "Zoom out" at bounding box center [685, 140] width 13 height 13
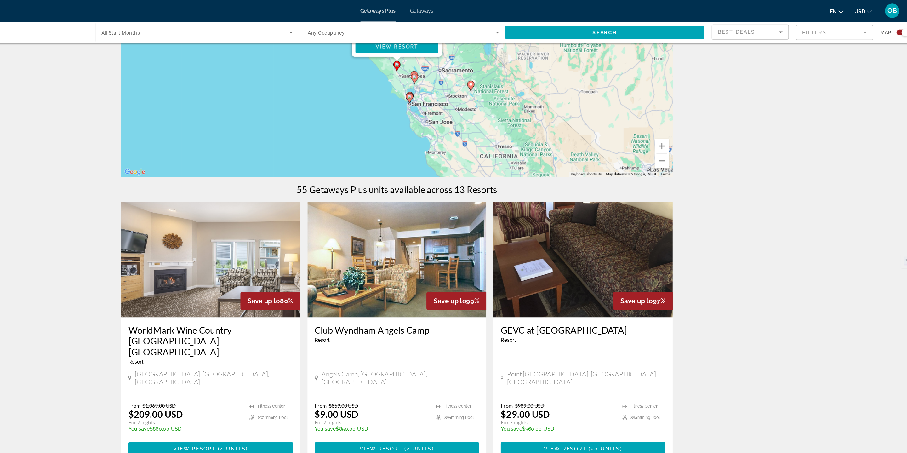
scroll to position [0, 0]
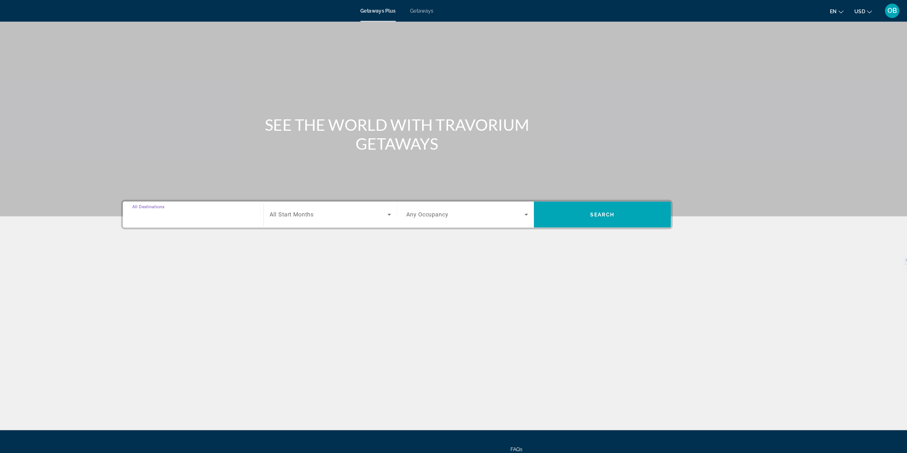
click at [289, 189] on input "Destination All Destinations" at bounding box center [275, 188] width 106 height 8
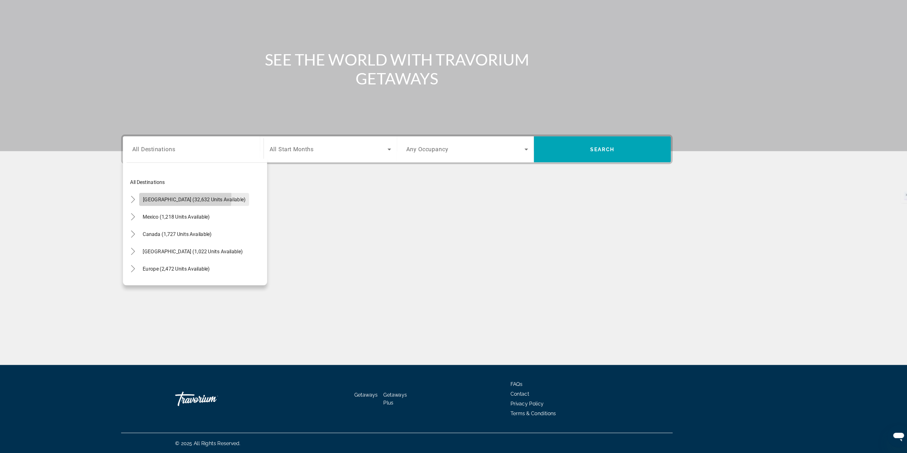
click at [267, 230] on span "United States (32,632 units available)" at bounding box center [277, 231] width 90 height 5
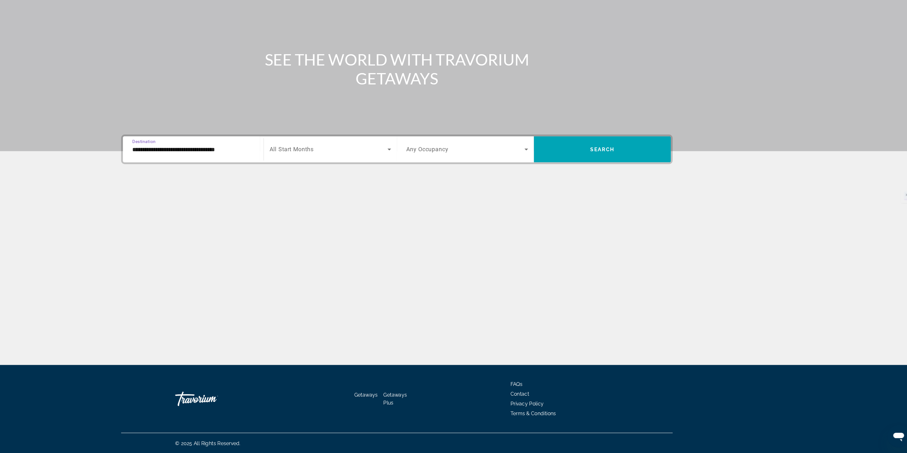
click at [272, 189] on input "**********" at bounding box center [275, 188] width 106 height 8
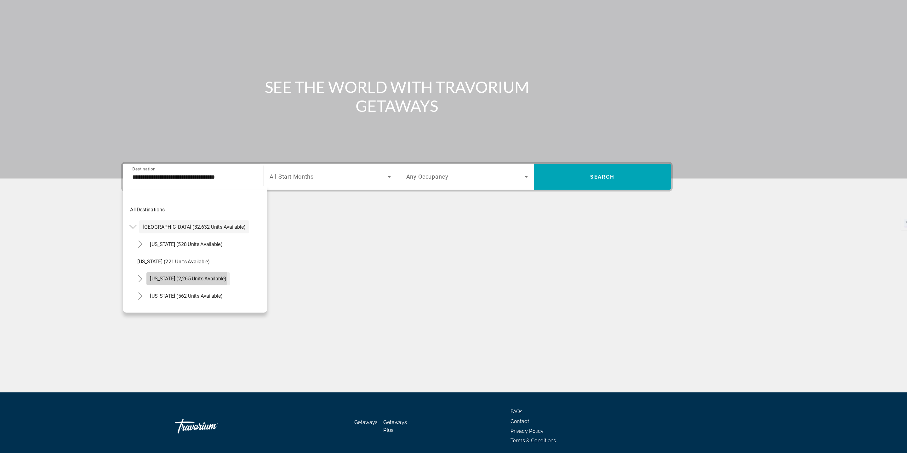
click at [241, 275] on span "California (2,265 units available)" at bounding box center [271, 276] width 67 height 5
type input "**********"
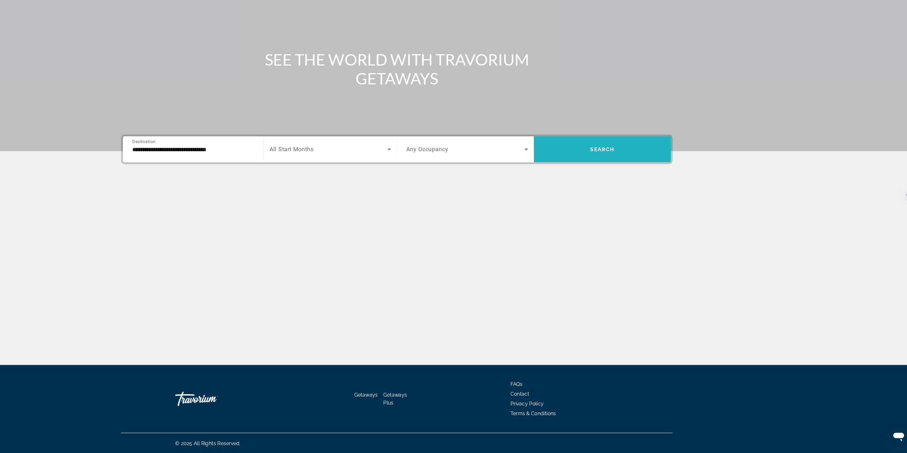
click at [630, 187] on span "Search" at bounding box center [632, 187] width 21 height 5
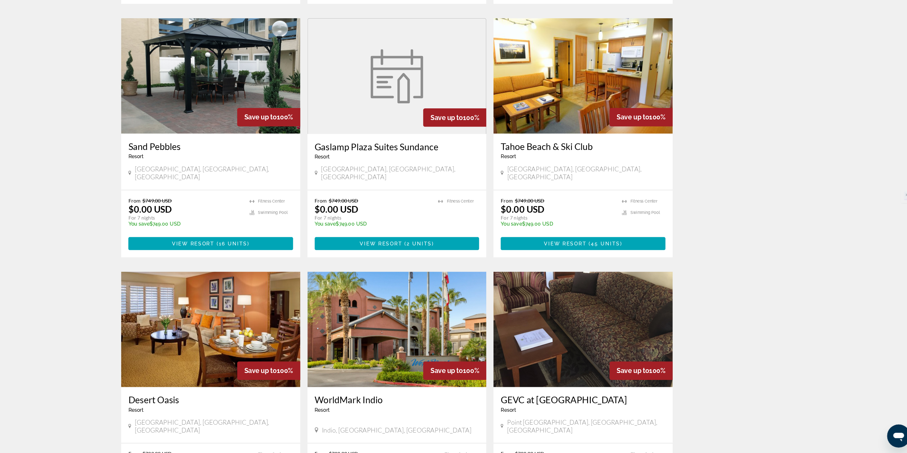
scroll to position [762, 0]
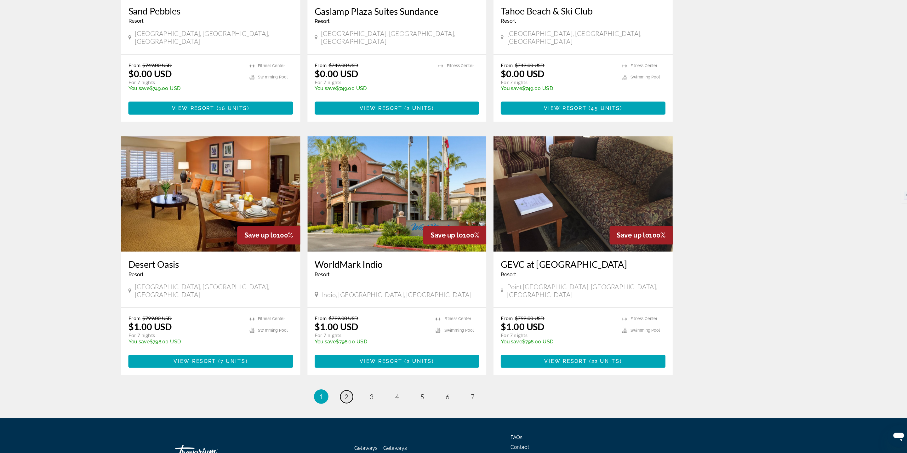
click at [407, 398] on link "page 2" at bounding box center [409, 403] width 11 height 11
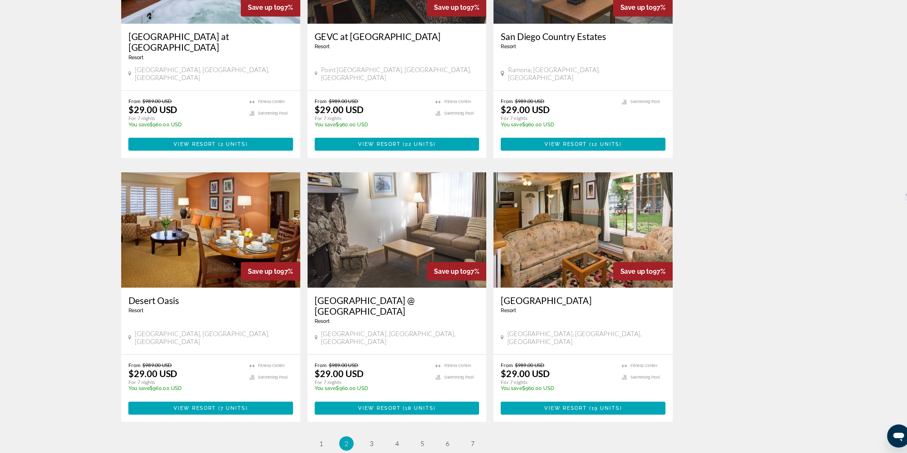
scroll to position [753, 0]
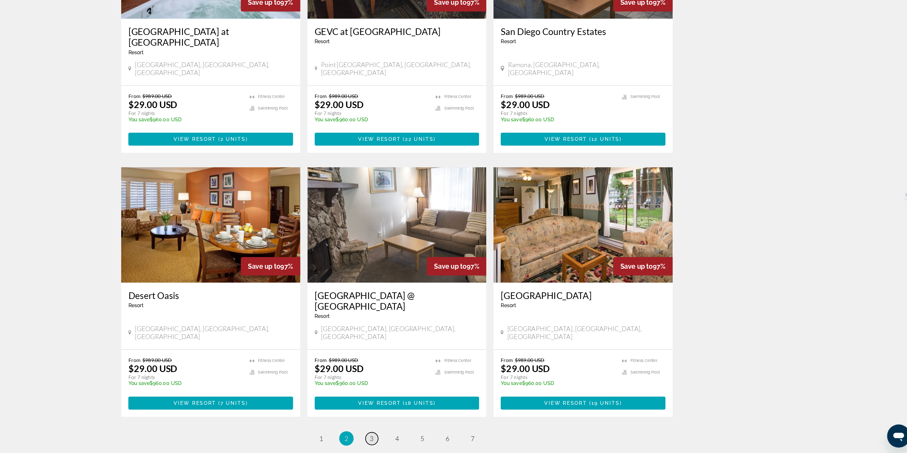
click at [433, 437] on span "3" at bounding box center [431, 440] width 3 height 7
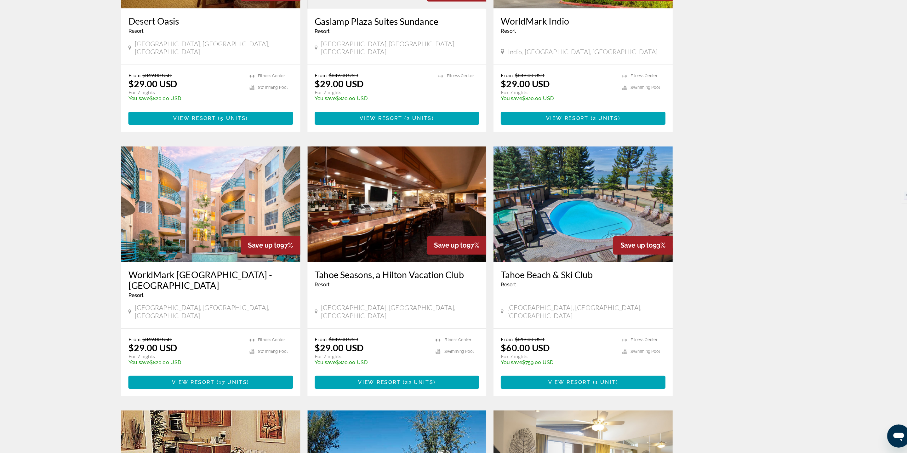
scroll to position [344, 0]
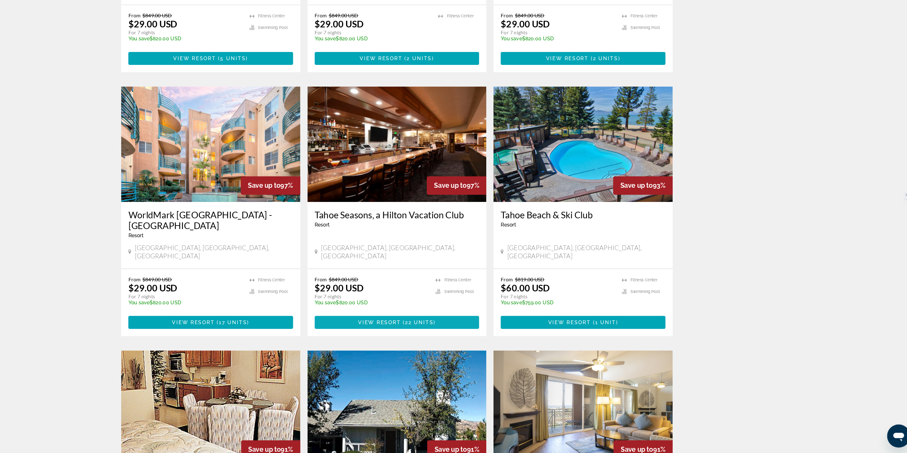
click at [443, 331] on span "Main content" at bounding box center [454, 338] width 144 height 15
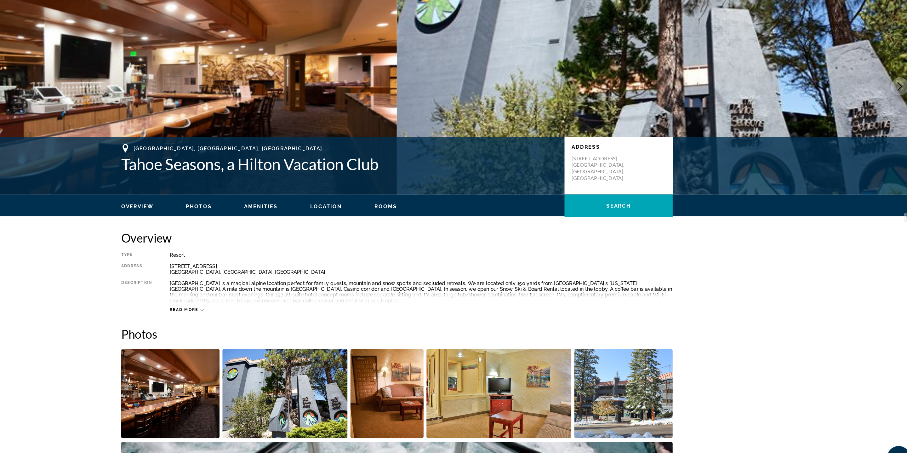
scroll to position [53, 0]
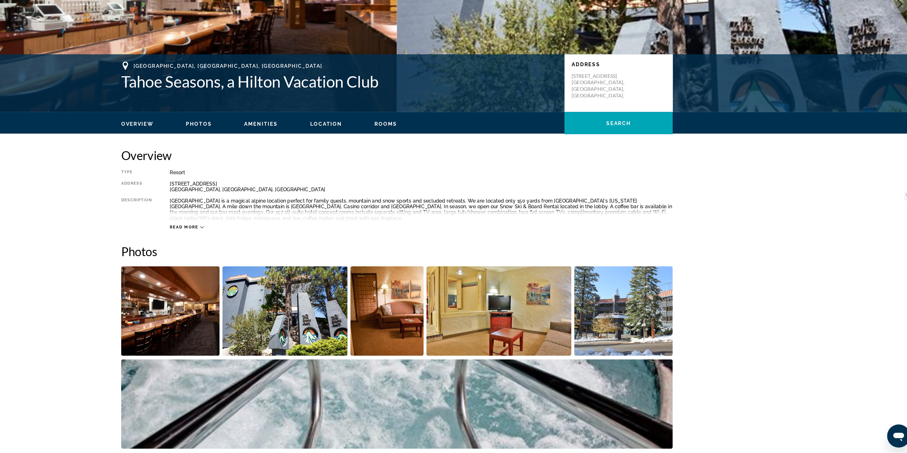
click at [366, 335] on img "Open full-screen image slider" at bounding box center [356, 329] width 110 height 78
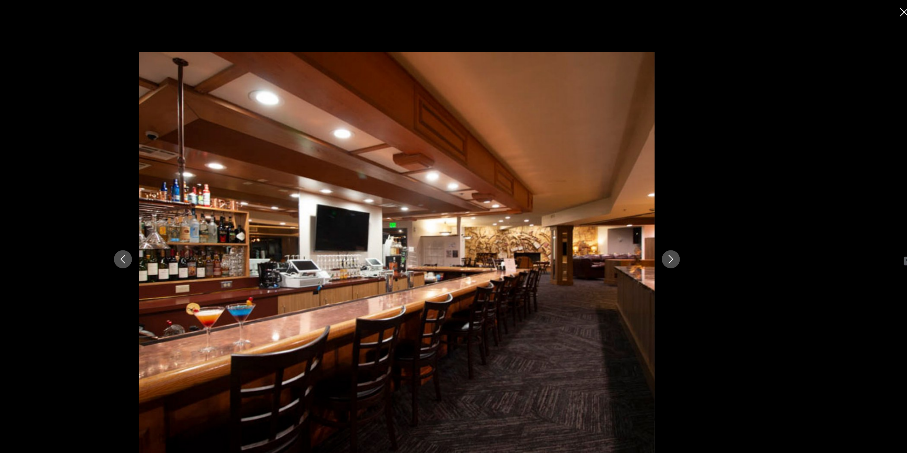
click at [698, 226] on button "Next image" at bounding box center [693, 227] width 16 height 16
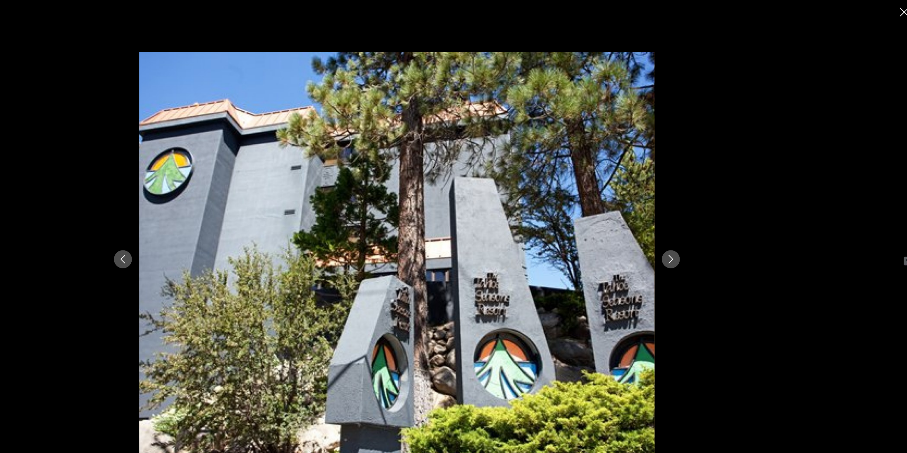
click at [698, 226] on button "Next image" at bounding box center [693, 227] width 16 height 16
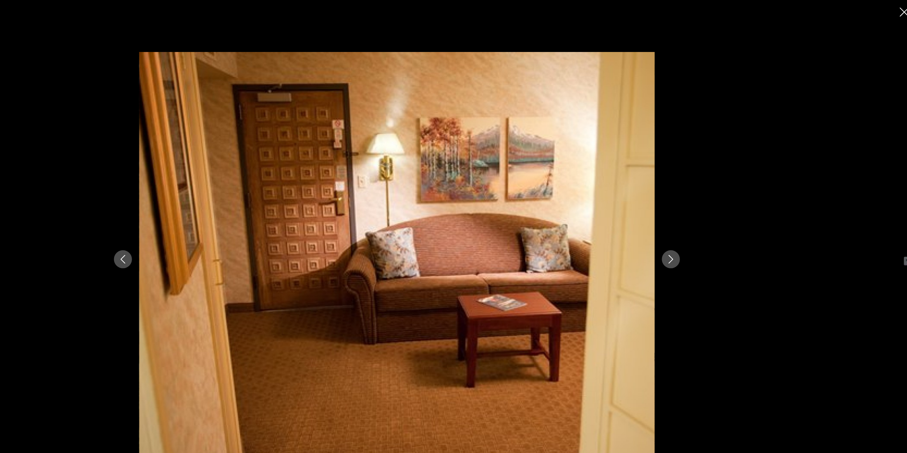
click at [698, 226] on button "Next image" at bounding box center [693, 227] width 16 height 16
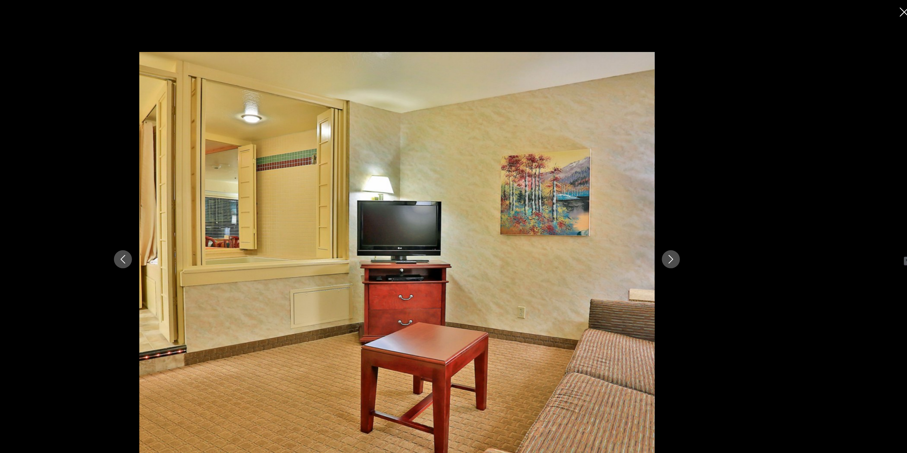
click at [698, 226] on button "Next image" at bounding box center [693, 227] width 16 height 16
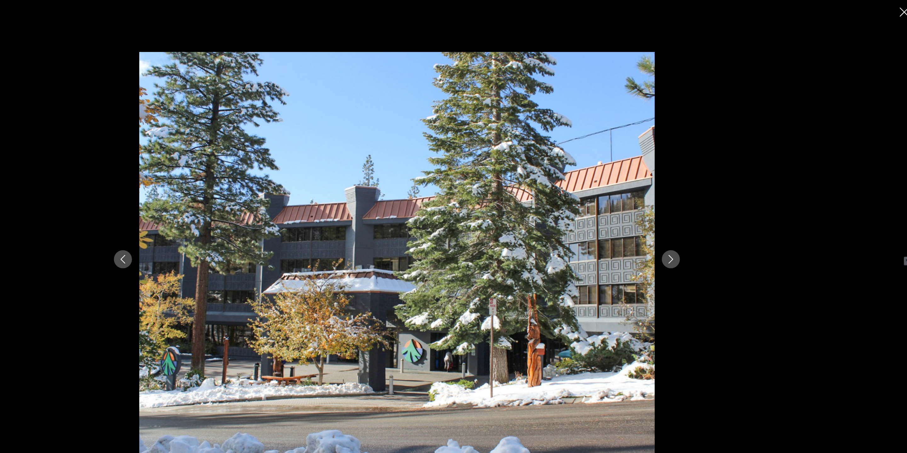
click at [698, 226] on button "Next image" at bounding box center [693, 227] width 16 height 16
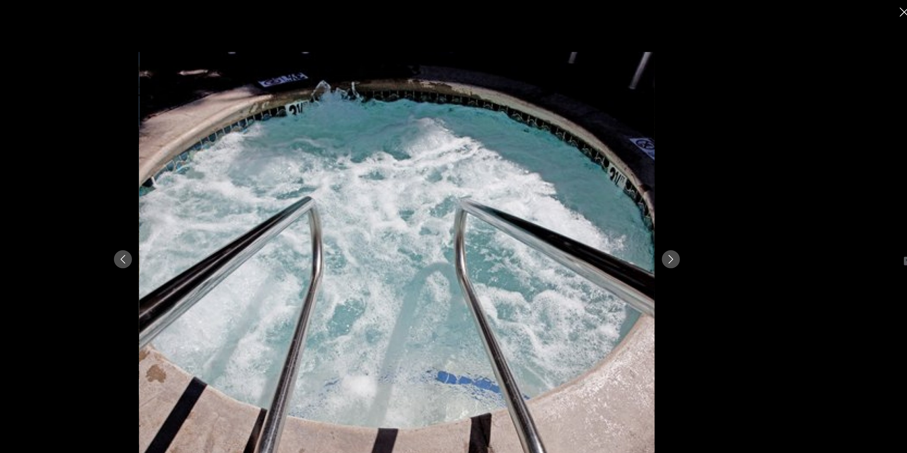
click at [698, 226] on button "Next image" at bounding box center [693, 227] width 16 height 16
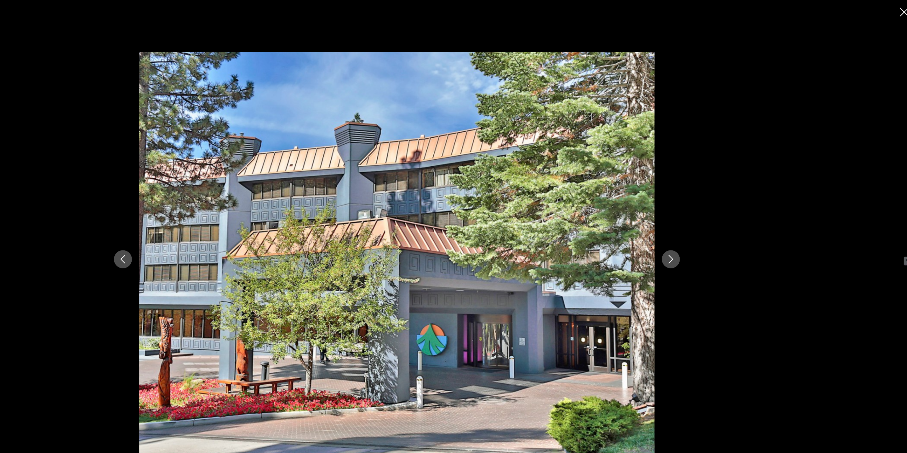
click at [698, 226] on button "Next image" at bounding box center [693, 227] width 16 height 16
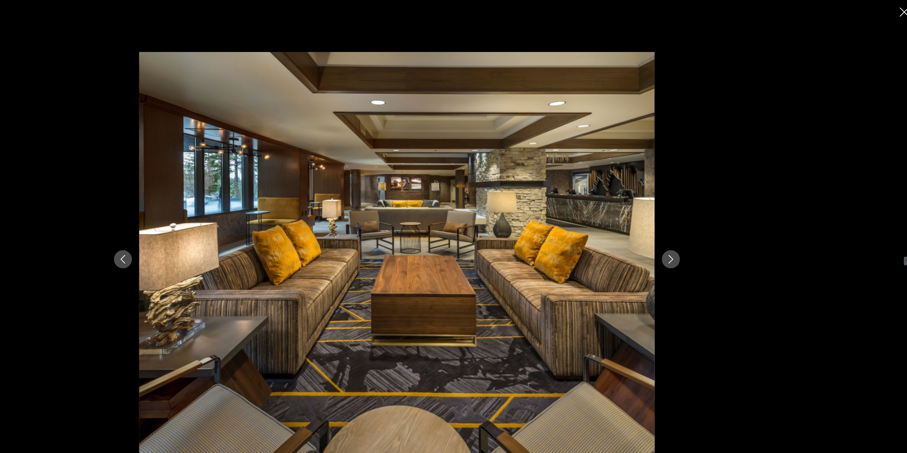
click at [895, 13] on icon "Close slideshow" at bounding box center [897, 11] width 8 height 8
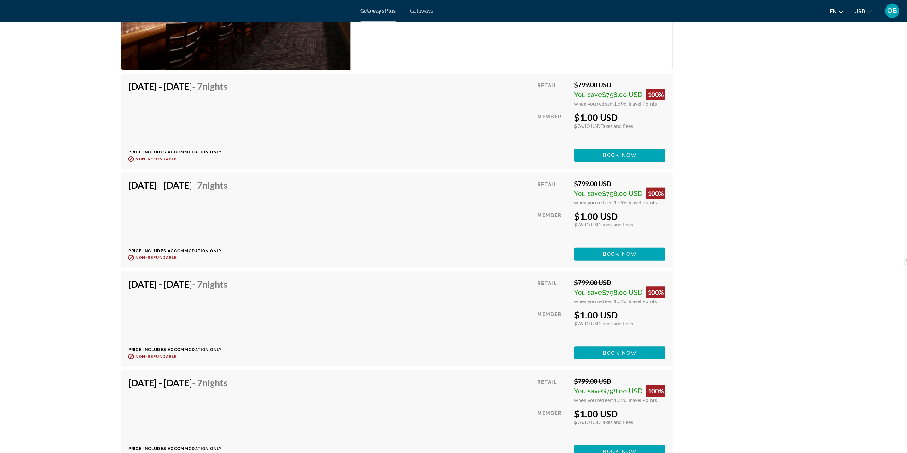
scroll to position [1150, 0]
